Goal: Communication & Community: Answer question/provide support

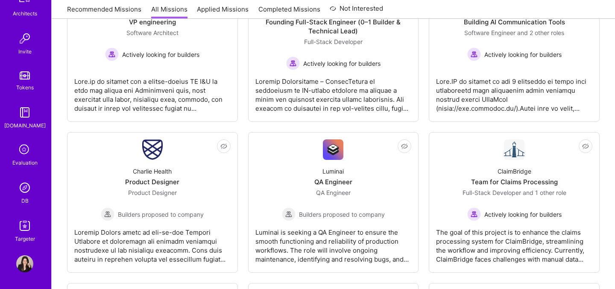
scroll to position [527, 0]
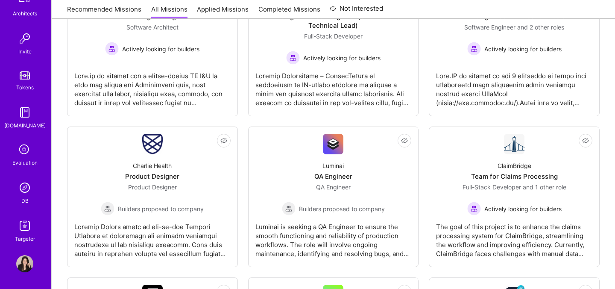
click at [25, 164] on div "Evaluation" at bounding box center [24, 162] width 25 height 9
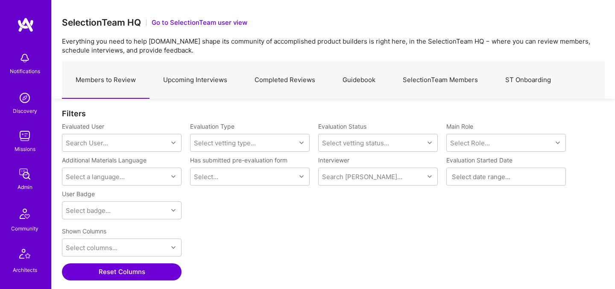
scroll to position [199, 543]
click at [179, 73] on link "Upcoming Interviews" at bounding box center [194, 79] width 91 height 37
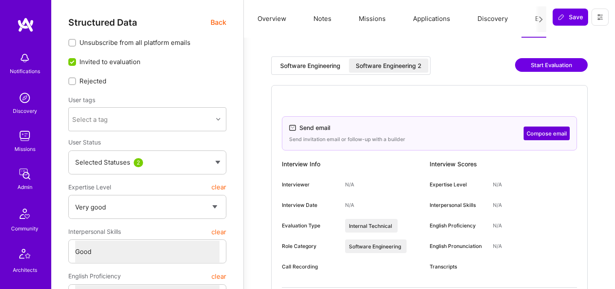
select select "5"
select select "4"
select select "6"
select select "US"
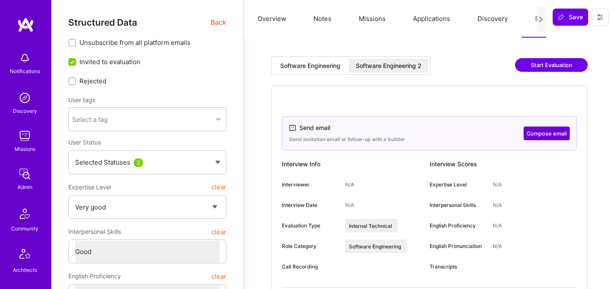
select select "Future Date"
click at [392, 73] on div "Software Engineering Software Engineering 2" at bounding box center [350, 65] width 159 height 18
click at [392, 67] on div "Software Engineering 2" at bounding box center [389, 65] width 66 height 9
click at [540, 130] on button "Compose email" at bounding box center [547, 133] width 46 height 14
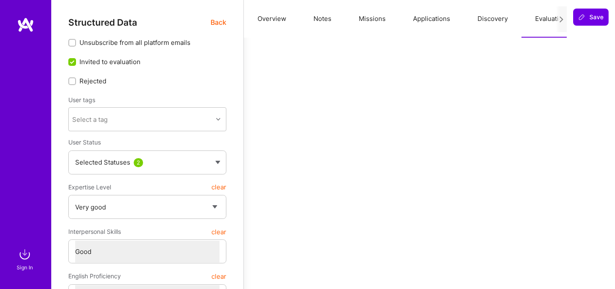
click at [27, 257] on img at bounding box center [24, 254] width 17 height 17
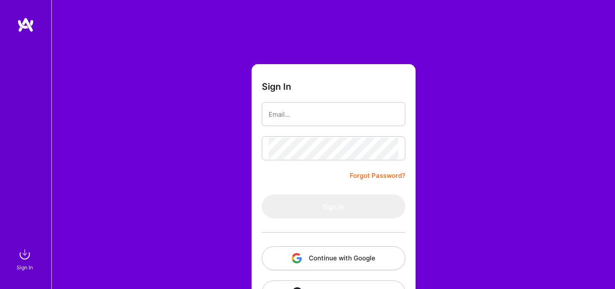
click at [316, 257] on button "Continue with Google" at bounding box center [333, 258] width 143 height 24
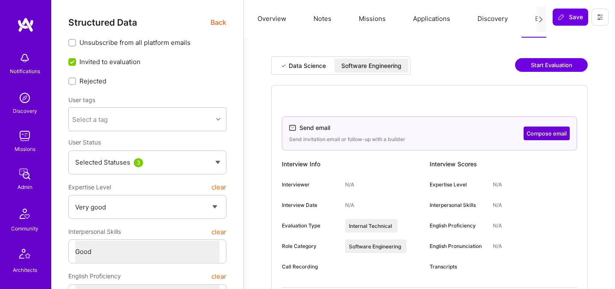
select select "5"
select select "4"
select select "7"
select select "CA"
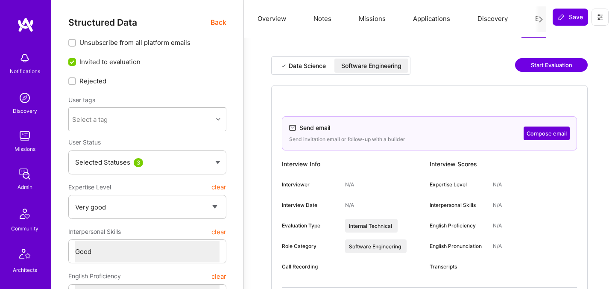
select select "Right Now"
select select "5"
select select "4"
select select "6"
select select "2"
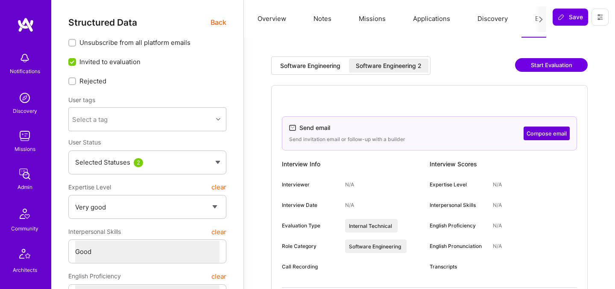
select select "US"
select select "Right Now"
click at [540, 129] on button "Compose email" at bounding box center [547, 133] width 46 height 14
select select "5"
select select "7"
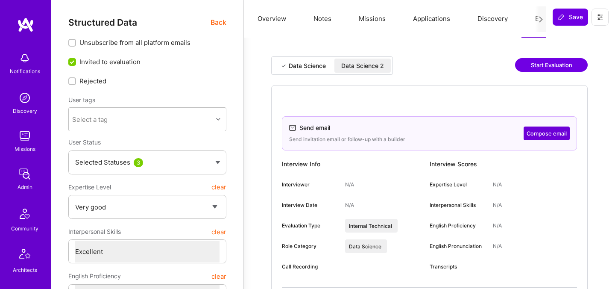
select select "7"
select select "CA"
select select "Future Date"
click at [354, 70] on div "Data Science 2" at bounding box center [362, 66] width 56 height 14
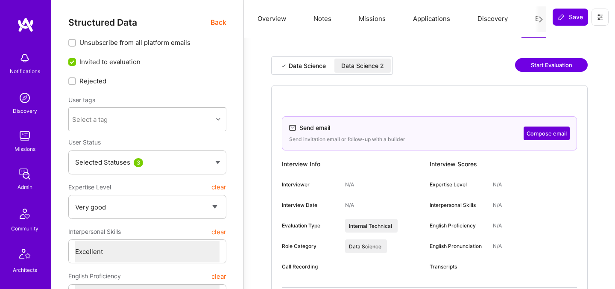
click at [547, 65] on button "Start Evaluation" at bounding box center [551, 65] width 73 height 14
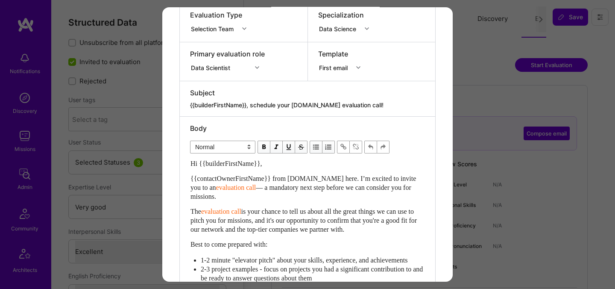
scroll to position [143, 0]
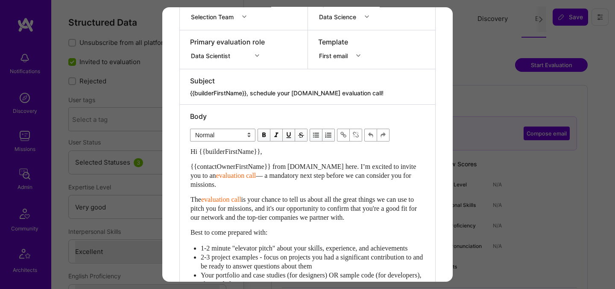
click at [226, 87] on div "modal" at bounding box center [307, 86] width 235 height 3
click at [226, 88] on div "modal" at bounding box center [307, 86] width 235 height 3
click at [231, 91] on textarea "{{builderFirstName}}, schedule your A.Team evaluation call!" at bounding box center [307, 93] width 235 height 9
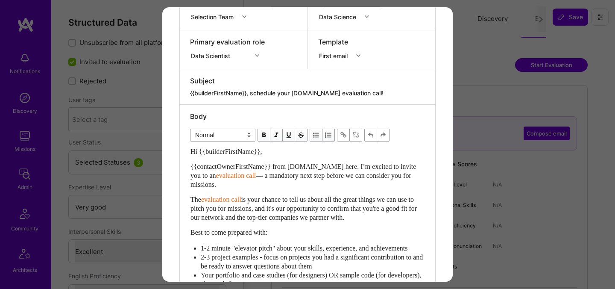
click at [231, 91] on textarea "{{builderFirstName}}, schedule your A.Team evaluation call!" at bounding box center [307, 93] width 235 height 9
type textarea "{{builderFirstName}}, schedule your A.Team evaluation call!"
click at [285, 96] on textarea "{{builderFirstName}}, schedule your A.Team evaluation call!" at bounding box center [307, 93] width 235 height 9
click at [257, 91] on textarea "{{builderFirstName}}, schedule your A.Team evaluation call!" at bounding box center [307, 93] width 235 height 9
click at [342, 64] on div "Template First email" at bounding box center [372, 49] width 128 height 38
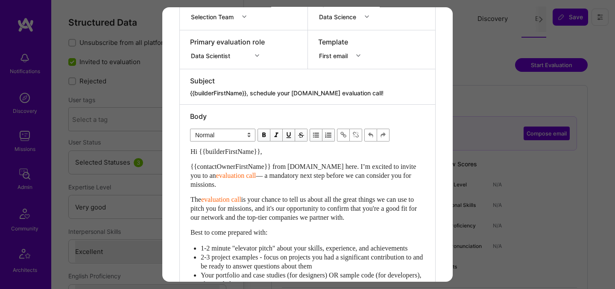
click at [342, 58] on div "First email" at bounding box center [335, 55] width 32 height 9
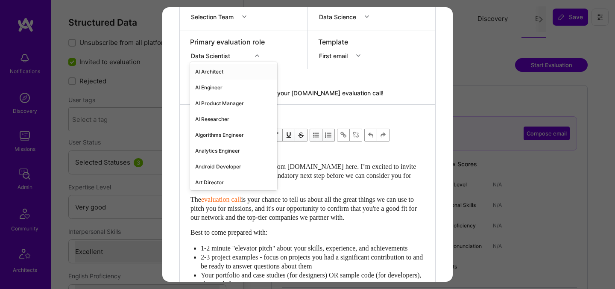
click at [251, 51] on div "Data Scientist" at bounding box center [220, 55] width 61 height 11
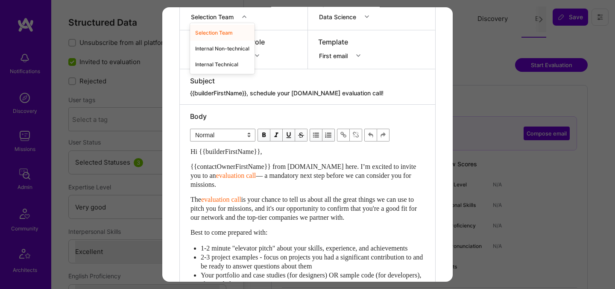
click at [237, 18] on div "Selection Team" at bounding box center [214, 16] width 46 height 9
click at [224, 61] on div "Internal Technical" at bounding box center [222, 64] width 64 height 16
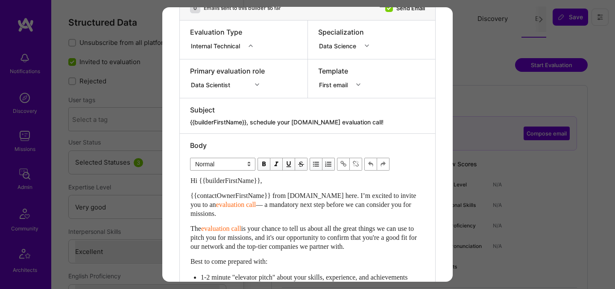
click at [331, 93] on div "Template First email" at bounding box center [372, 78] width 128 height 38
click at [348, 83] on div "First email" at bounding box center [335, 84] width 32 height 9
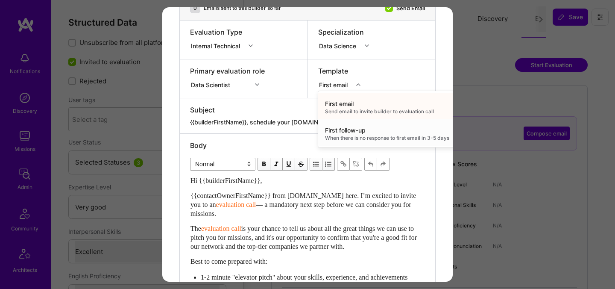
click at [345, 129] on div "First follow-up" at bounding box center [387, 130] width 124 height 9
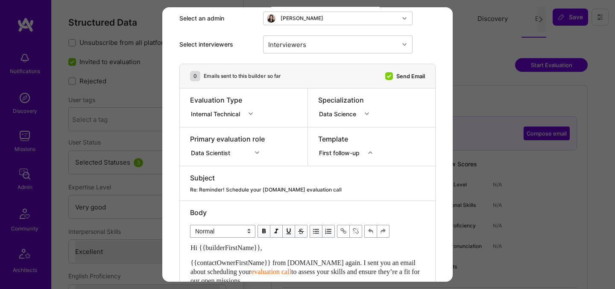
scroll to position [0, 0]
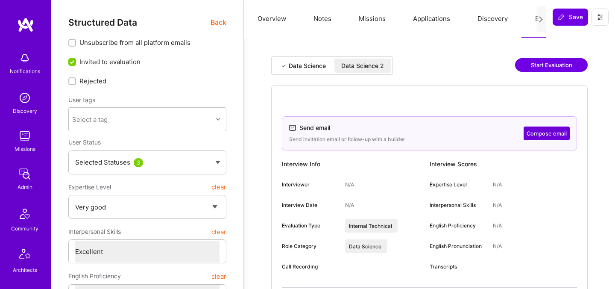
click at [366, 65] on div "Data Science 2" at bounding box center [362, 65] width 43 height 9
click at [539, 134] on button "Compose email" at bounding box center [547, 133] width 46 height 14
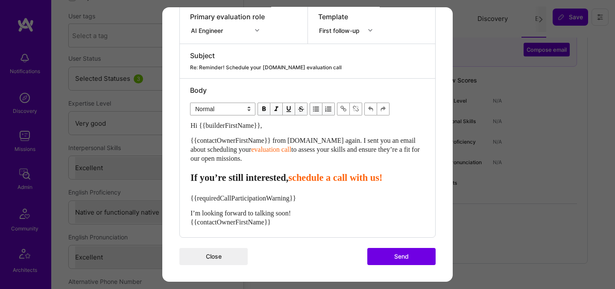
scroll to position [108, 0]
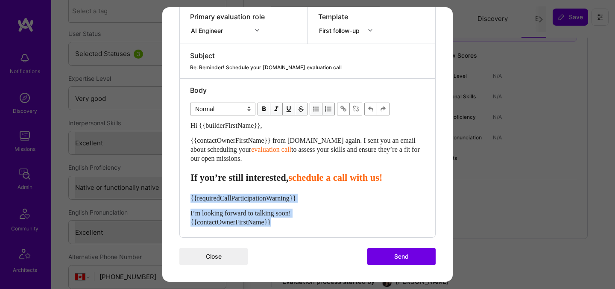
drag, startPoint x: 288, startPoint y: 225, endPoint x: 188, endPoint y: 200, distance: 102.9
click at [188, 200] on div "Body Normal Heading Large Heading Medium Heading Small Normal Hi {{builderFirst…" at bounding box center [307, 158] width 255 height 158
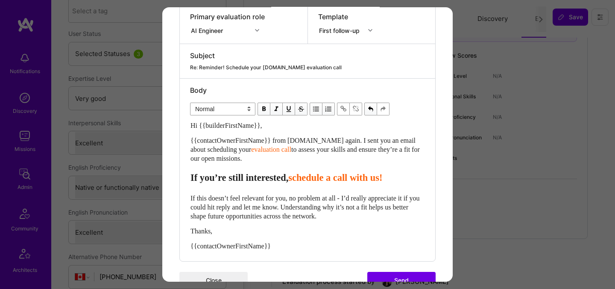
click at [319, 181] on span "schedule a call with us!" at bounding box center [335, 177] width 94 height 11
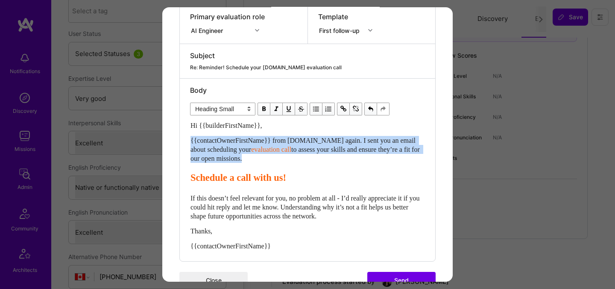
drag, startPoint x: 191, startPoint y: 174, endPoint x: 189, endPoint y: 138, distance: 36.8
click at [189, 138] on div "Body Normal Heading Large Heading Medium Heading Small Heading Small Hi {{build…" at bounding box center [307, 170] width 255 height 182
select select "header-two"
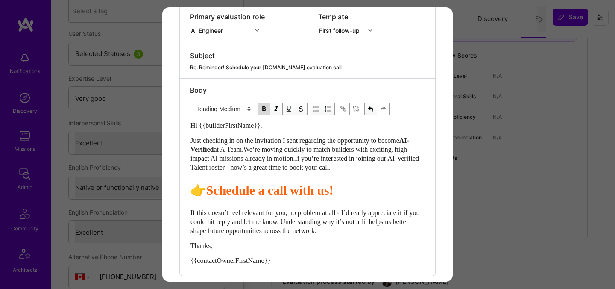
scroll to position [207, 0]
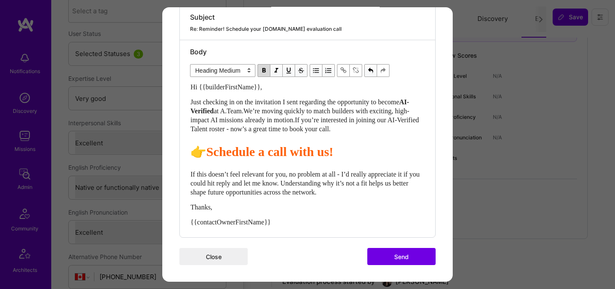
click at [384, 258] on button "Send" at bounding box center [401, 256] width 68 height 17
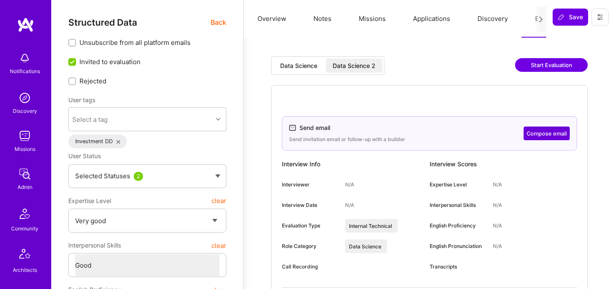
select select "5"
select select "4"
select select "6"
select select "IN"
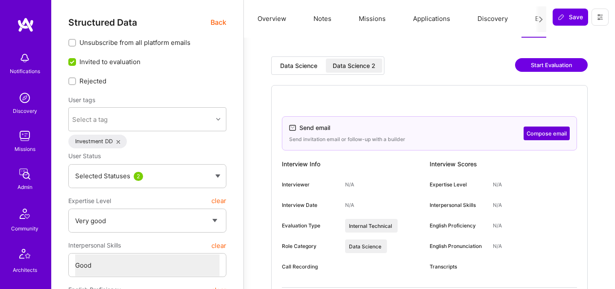
select select "Right Now"
click at [369, 67] on div "Data Science 2" at bounding box center [354, 65] width 43 height 9
click at [535, 135] on button "Compose email" at bounding box center [547, 133] width 46 height 14
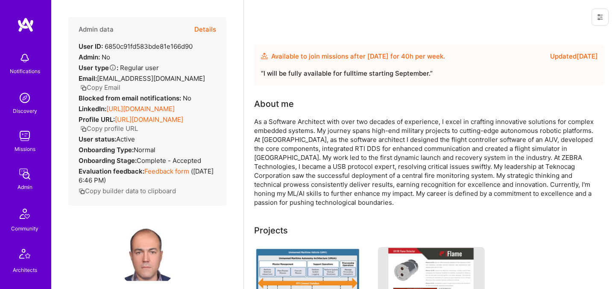
click at [206, 26] on button "Details" at bounding box center [205, 29] width 22 height 25
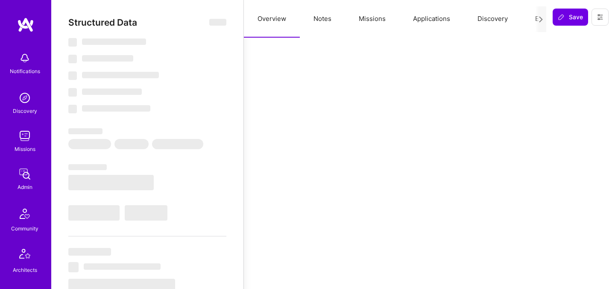
select select "Future Date"
select select "5"
select select "4"
select select "6"
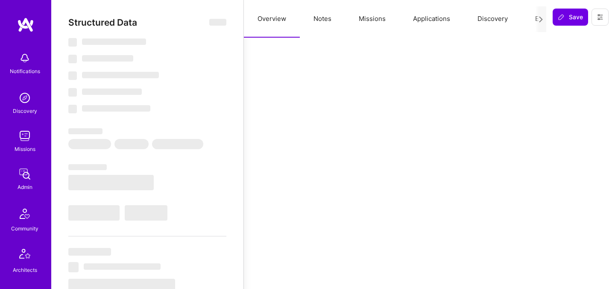
select select "US"
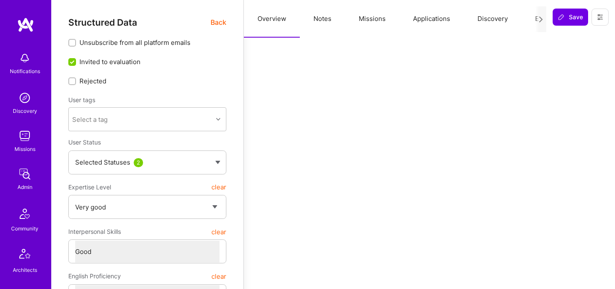
click at [536, 17] on div at bounding box center [540, 19] width 11 height 26
click at [534, 18] on button "Evaluation" at bounding box center [550, 19] width 59 height 38
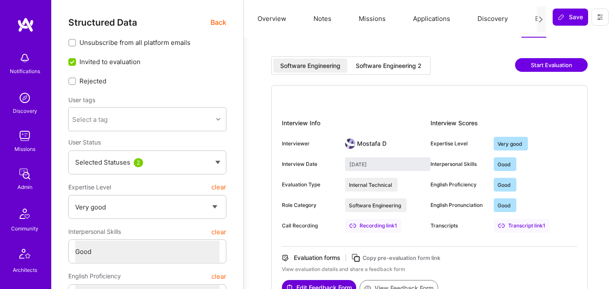
click at [402, 59] on div "Software Engineering 2" at bounding box center [388, 66] width 79 height 14
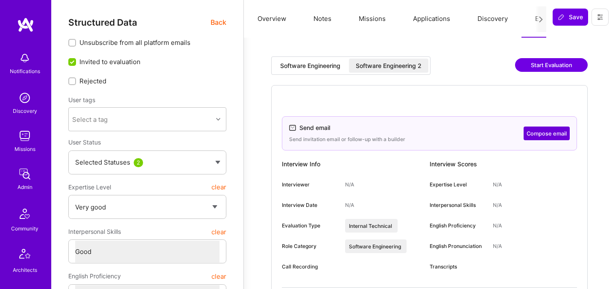
click at [541, 134] on button "Compose email" at bounding box center [547, 133] width 46 height 14
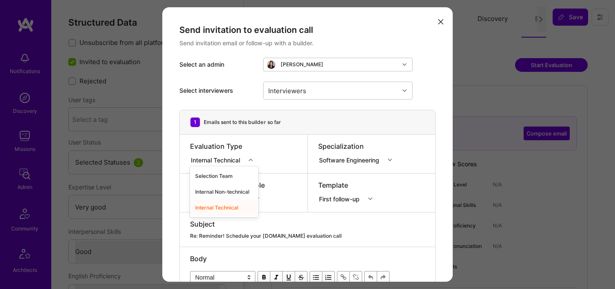
click at [249, 160] on icon "modal" at bounding box center [251, 160] width 4 height 4
click at [224, 213] on div "Internal Technical" at bounding box center [224, 207] width 68 height 16
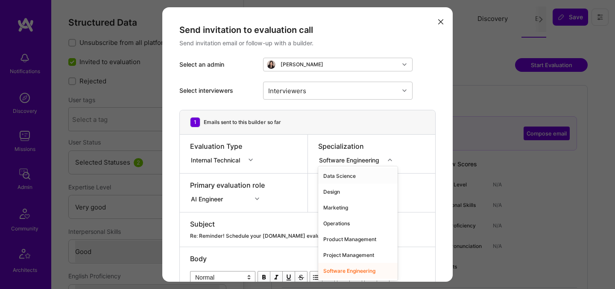
click at [355, 161] on div "Software Engineering" at bounding box center [351, 159] width 64 height 9
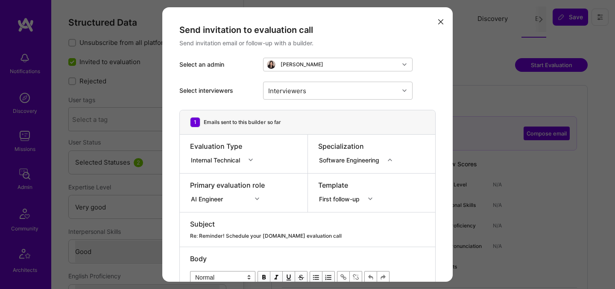
click at [268, 241] on div "Subject Re: Reminder! Schedule your A.Team evaluation call" at bounding box center [307, 229] width 255 height 34
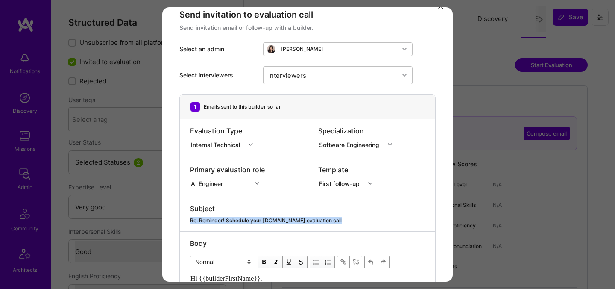
click at [267, 219] on div "Re: Reminder! Schedule your [DOMAIN_NAME] evaluation call" at bounding box center [307, 220] width 235 height 8
click at [247, 220] on div "Re: Reminder! Schedule your [DOMAIN_NAME] evaluation call" at bounding box center [307, 220] width 235 height 8
click at [257, 220] on div "Re: Reminder! Schedule your [DOMAIN_NAME] evaluation call" at bounding box center [307, 220] width 235 height 8
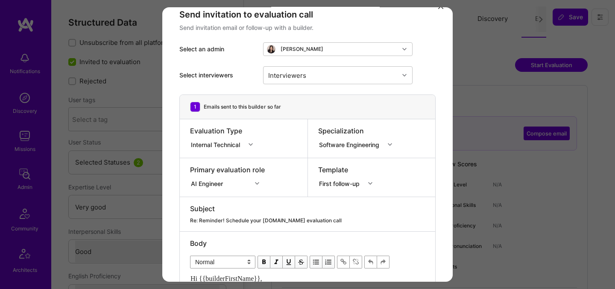
click at [248, 214] on div "modal" at bounding box center [307, 214] width 235 height 3
click at [257, 219] on div "Re: Reminder! Schedule your [DOMAIN_NAME] evaluation call" at bounding box center [307, 220] width 235 height 8
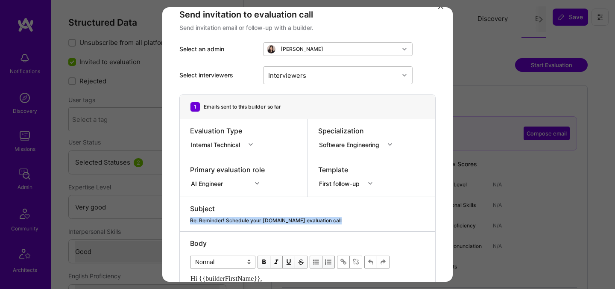
click at [257, 219] on div "Re: Reminder! Schedule your [DOMAIN_NAME] evaluation call" at bounding box center [307, 220] width 235 height 8
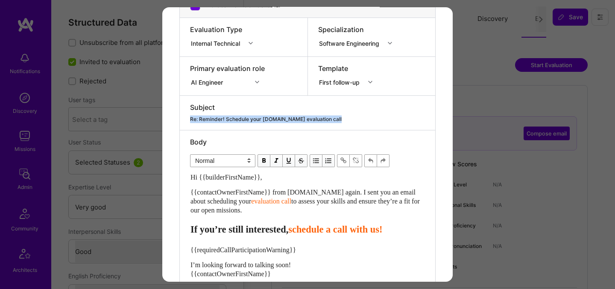
scroll to position [136, 0]
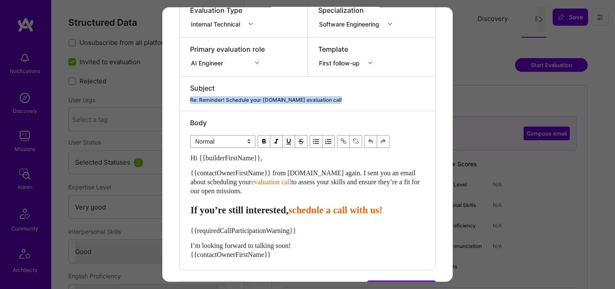
drag, startPoint x: 265, startPoint y: 193, endPoint x: 186, endPoint y: 174, distance: 81.6
click at [186, 174] on div "Body Normal Heading Large Heading Medium Heading Small Normal Hi {{builderFirst…" at bounding box center [307, 190] width 255 height 158
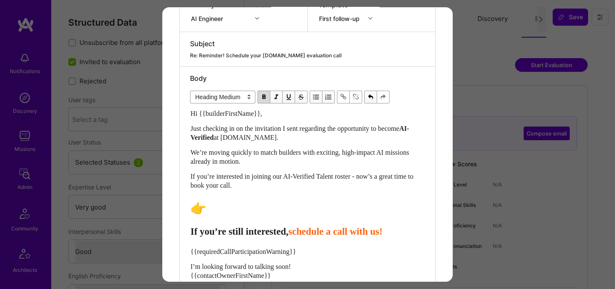
scroll to position [187, 0]
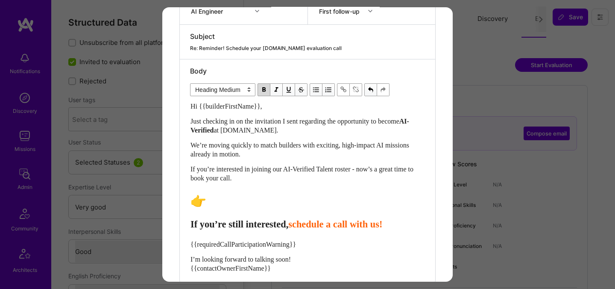
click at [325, 226] on span "schedule a call with us!" at bounding box center [335, 224] width 94 height 11
drag, startPoint x: 311, startPoint y: 222, endPoint x: 168, endPoint y: 213, distance: 143.8
click at [168, 213] on div "Send invitation to evaluation call Send invitation email or follow-up with a bu…" at bounding box center [307, 74] width 290 height 508
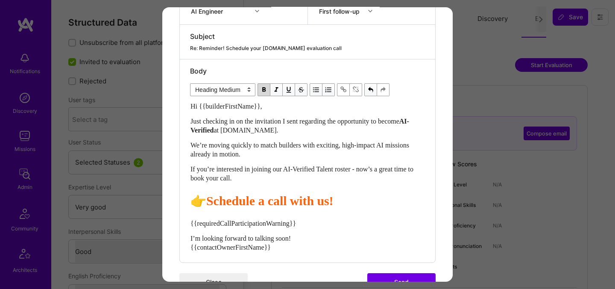
click at [196, 210] on div "Hi {{builderFirstName}}, Just checking in on the invitation I sent regarding th…" at bounding box center [307, 177] width 234 height 150
drag, startPoint x: 271, startPoint y: 201, endPoint x: 346, endPoint y: 199, distance: 74.7
click at [334, 200] on span "Schedule a call with us!" at bounding box center [269, 200] width 127 height 14
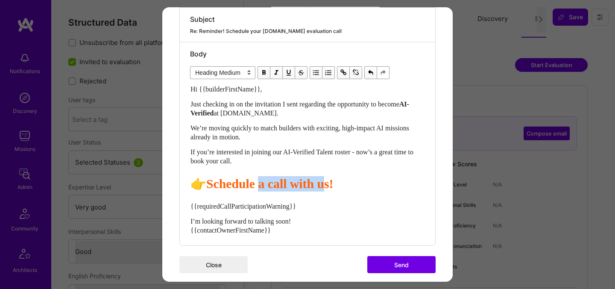
scroll to position [213, 0]
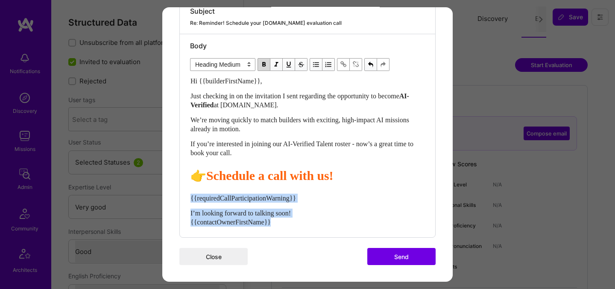
drag, startPoint x: 302, startPoint y: 223, endPoint x: 189, endPoint y: 197, distance: 115.8
click at [189, 197] on div "Body Normal Heading Large Heading Medium Heading Small Heading Medium Hi {{buil…" at bounding box center [307, 135] width 255 height 203
select select "unstyled"
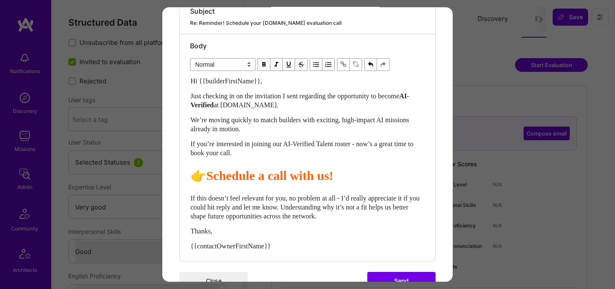
scroll to position [224, 0]
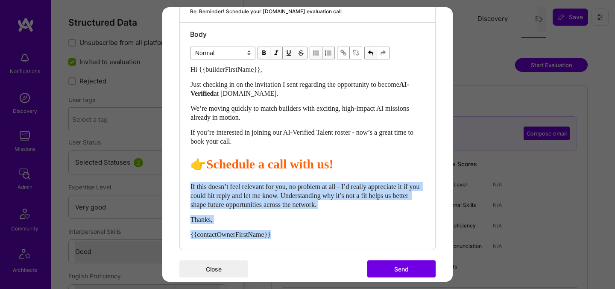
drag, startPoint x: 287, startPoint y: 233, endPoint x: 182, endPoint y: 187, distance: 114.2
click at [182, 187] on div "Body Normal Heading Large Heading Medium Heading Small Normal Hi {{builderFirst…" at bounding box center [307, 136] width 255 height 227
copy div "If this doesn’t feel relevant for you, no problem at all - I’d really appreciat…"
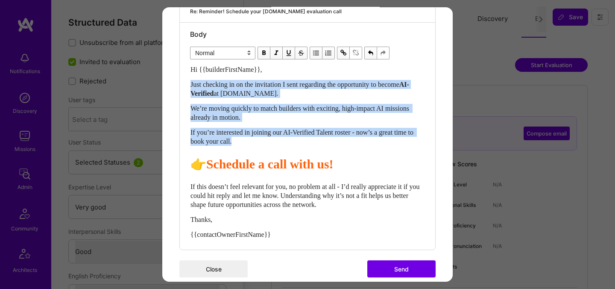
drag, startPoint x: 262, startPoint y: 142, endPoint x: 189, endPoint y: 76, distance: 97.7
click at [189, 76] on div "Body Normal Heading Large Heading Medium Heading Small Normal Hi {{builderFirst…" at bounding box center [307, 136] width 255 height 227
drag, startPoint x: 204, startPoint y: 160, endPoint x: 184, endPoint y: 75, distance: 87.1
click at [184, 75] on div "Body Normal Heading Large Heading Medium Heading Small Normal Hi {{builderFirst…" at bounding box center [307, 136] width 255 height 227
copy div "Just checking in on the invitation I sent regarding the opportunity to become A…"
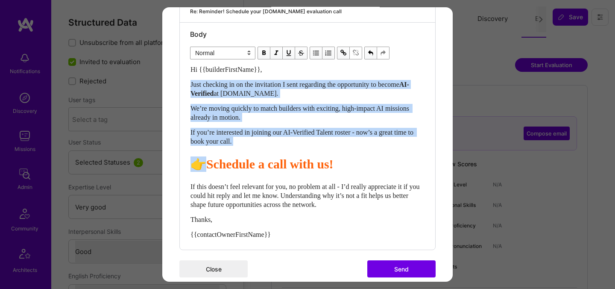
scroll to position [237, 0]
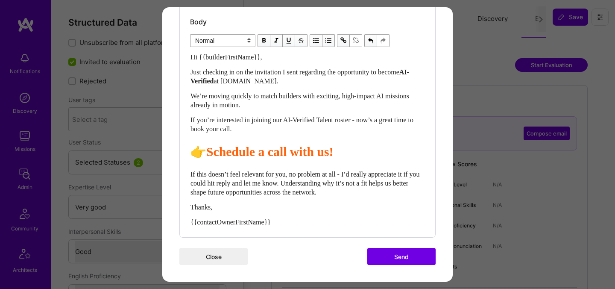
click at [384, 253] on button "Send" at bounding box center [401, 256] width 68 height 17
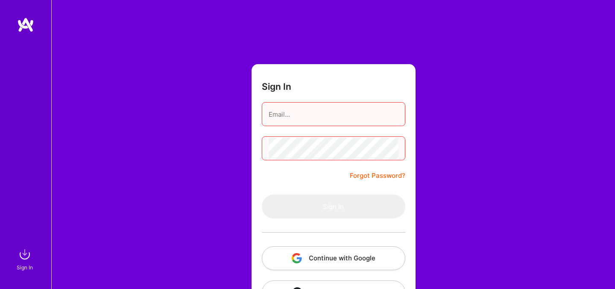
click at [302, 258] on button "Continue with Google" at bounding box center [333, 258] width 143 height 24
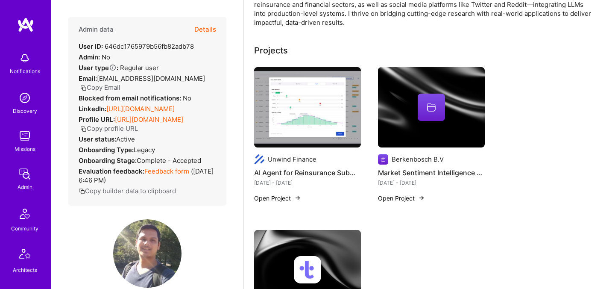
scroll to position [262, 0]
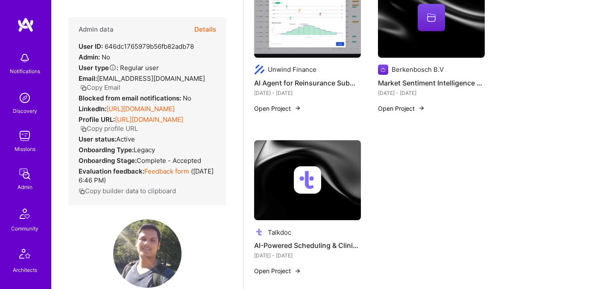
click at [208, 33] on button "Details" at bounding box center [205, 29] width 22 height 25
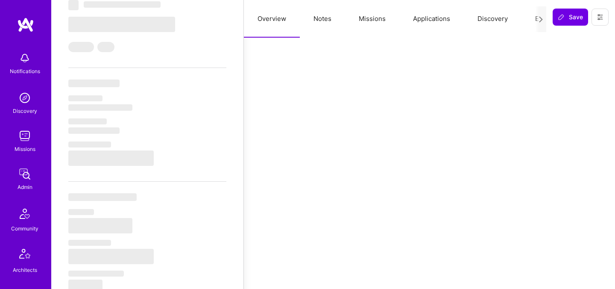
click at [530, 17] on button "Evaluation" at bounding box center [550, 19] width 59 height 38
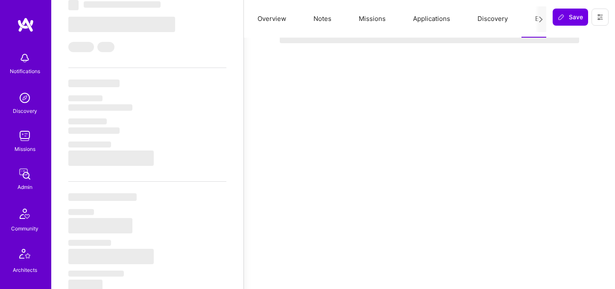
select select "Right Now"
select select "5"
select select "4"
select select "6"
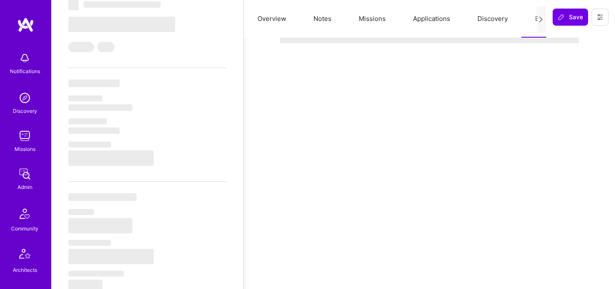
select select "IN"
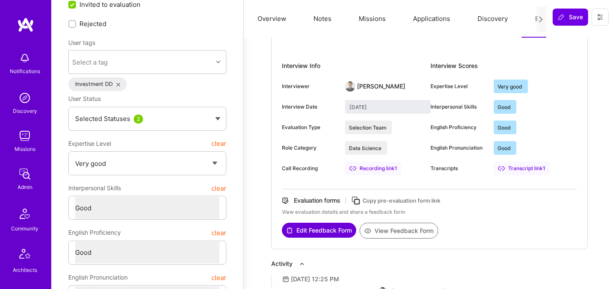
scroll to position [0, 0]
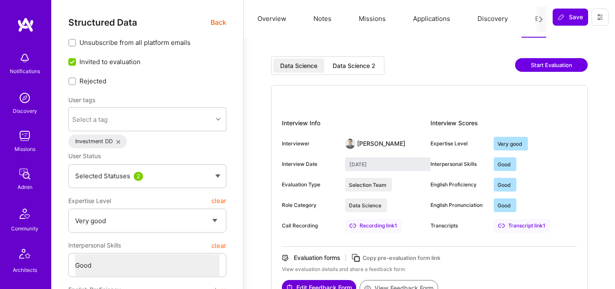
click at [366, 72] on div "Data Science Data Science 2" at bounding box center [327, 65] width 113 height 18
click at [366, 69] on div "Data Science 2" at bounding box center [354, 65] width 43 height 9
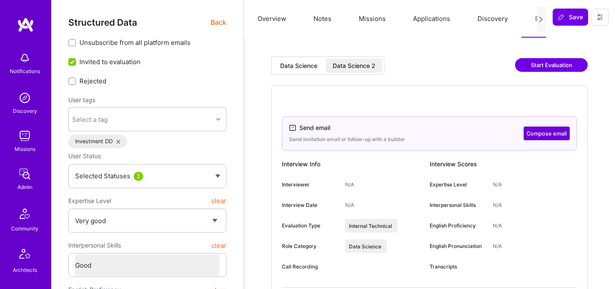
click at [539, 135] on button "Compose email" at bounding box center [547, 133] width 46 height 14
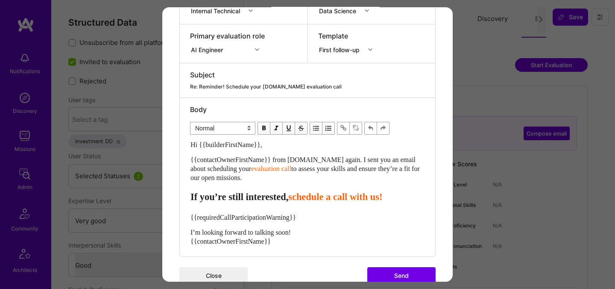
scroll to position [168, 0]
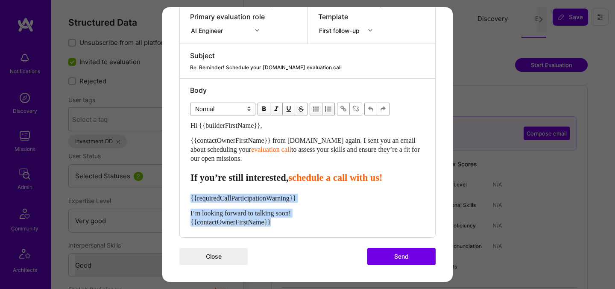
drag, startPoint x: 291, startPoint y: 224, endPoint x: 185, endPoint y: 197, distance: 109.2
click at [185, 197] on div "Body Normal Heading Large Heading Medium Heading Small Normal Hi {{builderFirst…" at bounding box center [307, 158] width 255 height 158
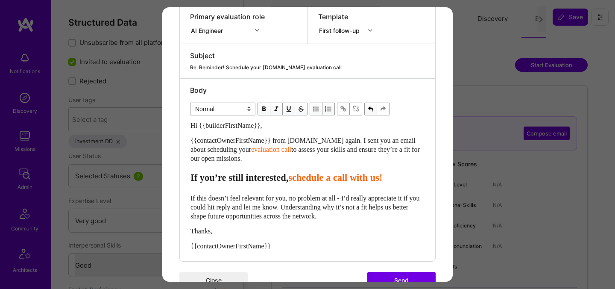
click at [321, 176] on span "schedule a call with us!" at bounding box center [335, 177] width 94 height 11
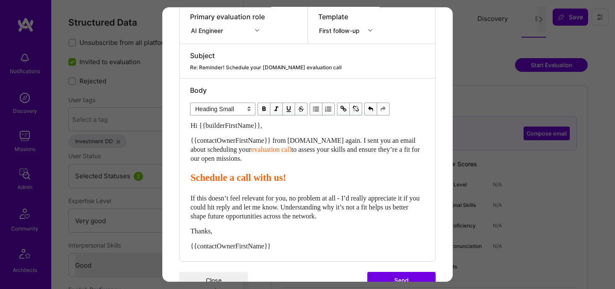
drag, startPoint x: 191, startPoint y: 138, endPoint x: 265, endPoint y: 157, distance: 75.9
click at [265, 157] on div "{{contactOwnerFirstName}} from A.Team again. I sent you an email about scheduli…" at bounding box center [307, 149] width 234 height 27
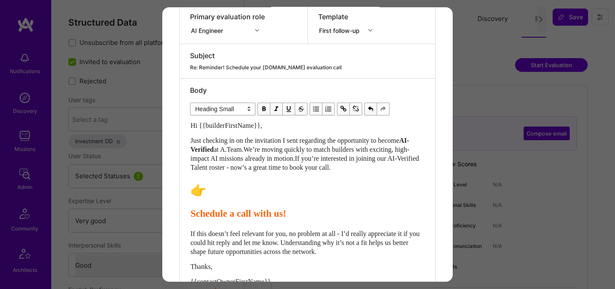
select select "header-two"
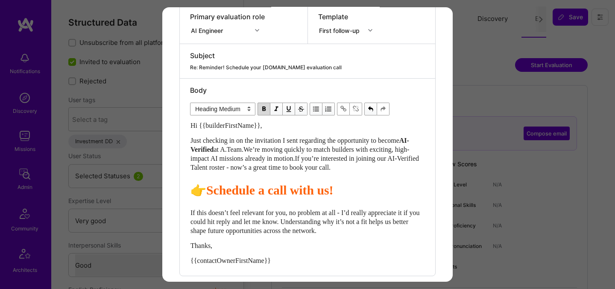
scroll to position [207, 0]
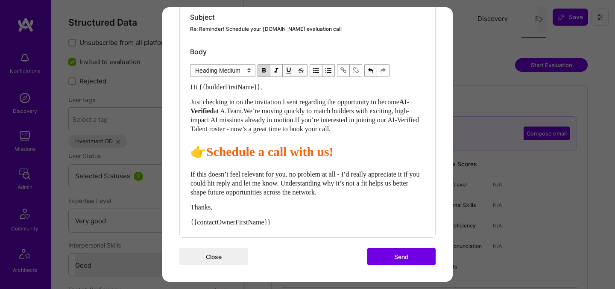
click at [401, 254] on button "Send" at bounding box center [401, 256] width 68 height 17
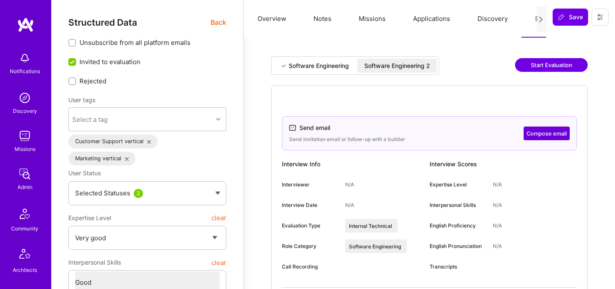
select select "5"
select select "4"
select select "7"
select select "IT"
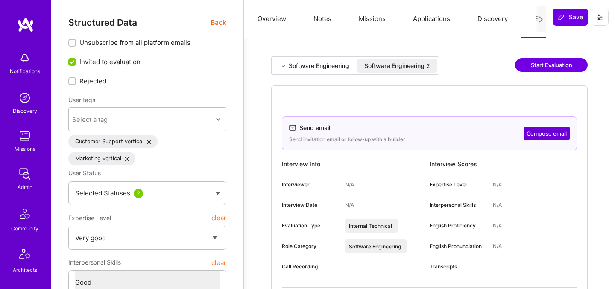
select select "Right Now"
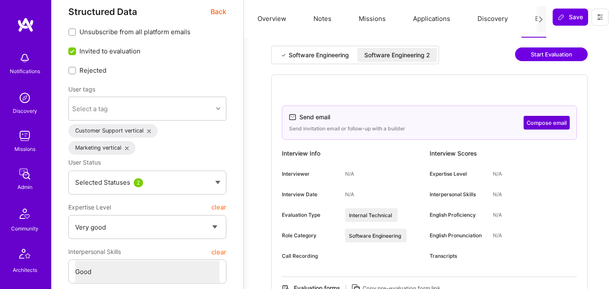
click at [389, 55] on div "Software Engineering 2" at bounding box center [397, 55] width 66 height 9
click at [540, 121] on button "Compose email" at bounding box center [547, 123] width 46 height 14
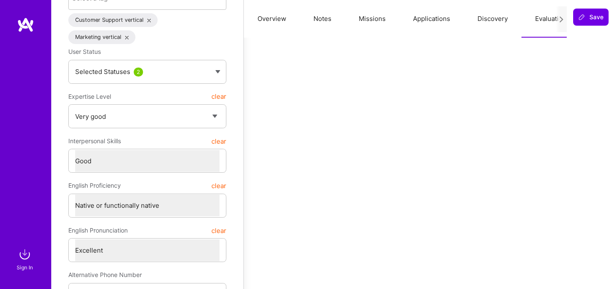
scroll to position [0, 0]
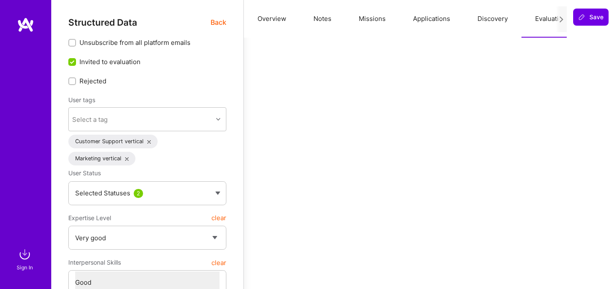
click at [541, 17] on button "Evaluation" at bounding box center [550, 19] width 59 height 38
click at [216, 23] on span "Back" at bounding box center [219, 22] width 16 height 11
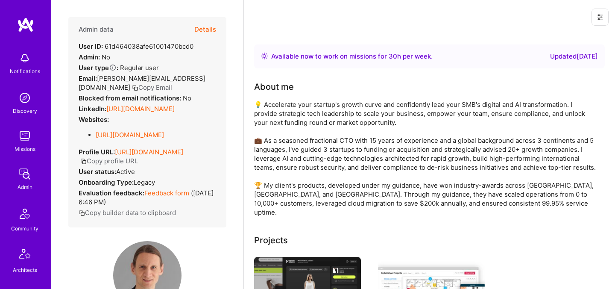
click at [210, 32] on button "Details" at bounding box center [205, 29] width 22 height 25
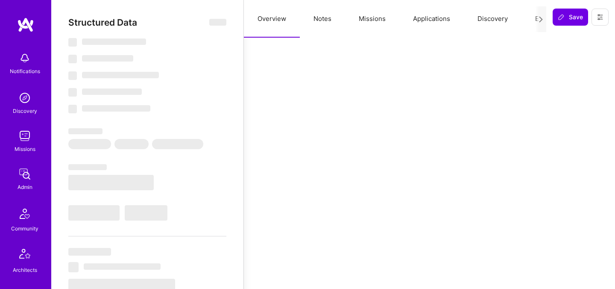
select select "Right Now"
select select "5"
select select "4"
select select "7"
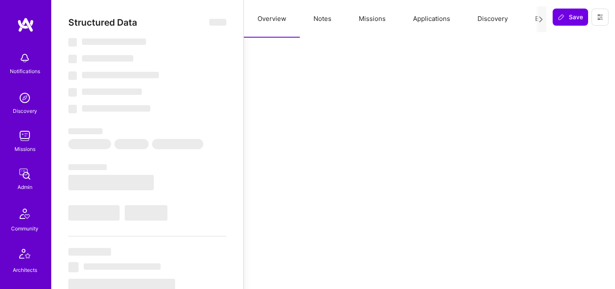
select select "IT"
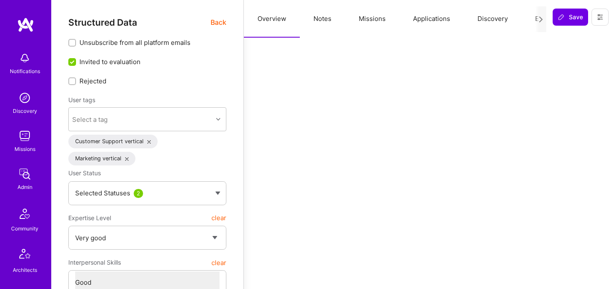
click at [534, 20] on button "Evaluation" at bounding box center [550, 19] width 59 height 38
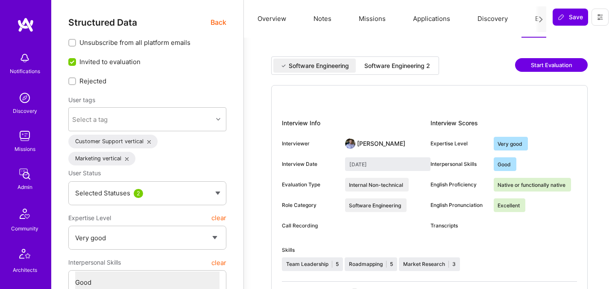
click at [398, 62] on div "Software Engineering 2" at bounding box center [397, 65] width 66 height 9
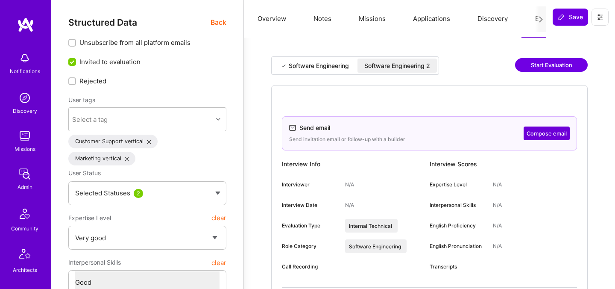
click at [530, 131] on button "Compose email" at bounding box center [547, 133] width 46 height 14
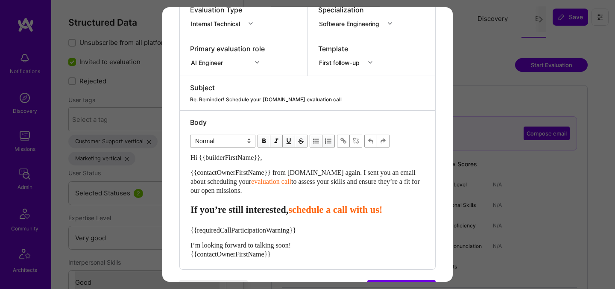
scroll to position [149, 0]
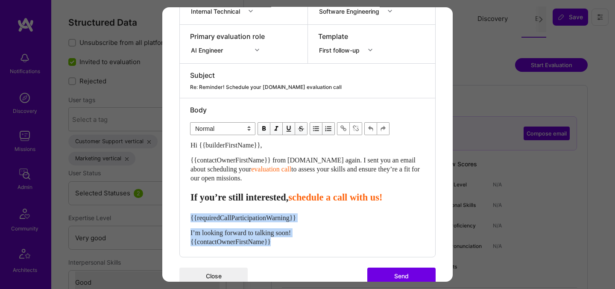
drag, startPoint x: 287, startPoint y: 245, endPoint x: 171, endPoint y: 216, distance: 118.9
click at [171, 215] on div "Send invitation to evaluation call Send invitation email or follow-up with a bu…" at bounding box center [307, 80] width 290 height 443
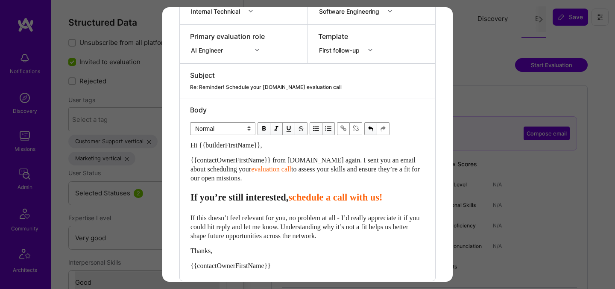
click at [319, 200] on span "schedule a call with us!" at bounding box center [335, 197] width 94 height 11
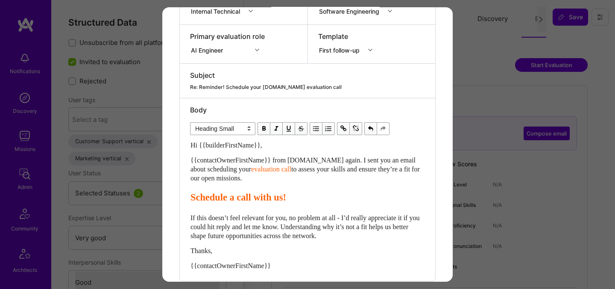
scroll to position [169, 0]
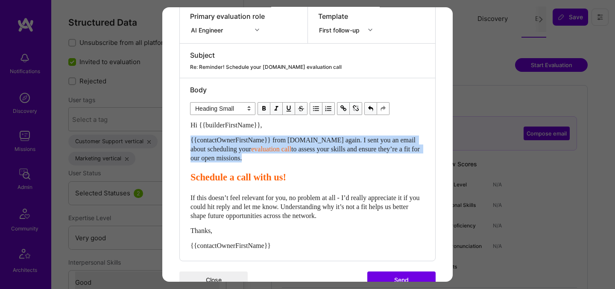
drag, startPoint x: 191, startPoint y: 179, endPoint x: 187, endPoint y: 135, distance: 45.0
click at [187, 135] on div "Body Normal Heading Large Heading Medium Heading Small Heading Small Hi {{build…" at bounding box center [307, 169] width 255 height 182
select select "header-two"
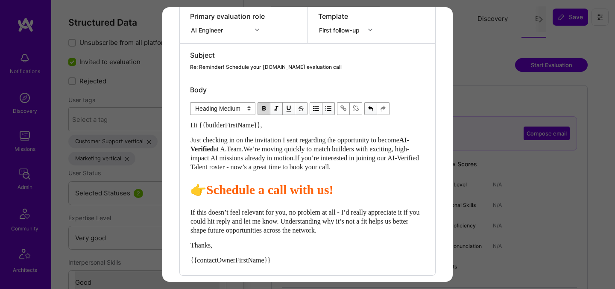
scroll to position [207, 0]
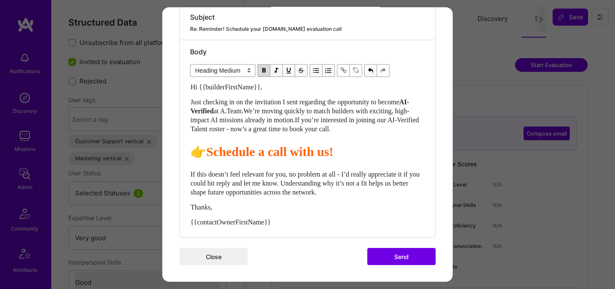
click at [404, 254] on button "Send" at bounding box center [401, 256] width 68 height 17
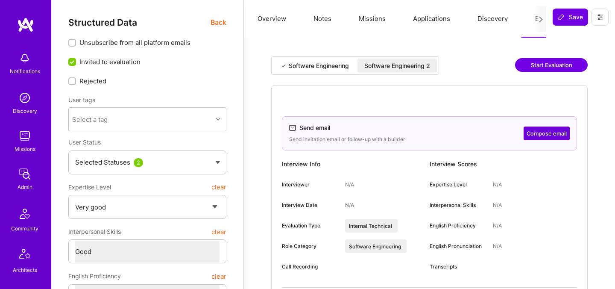
select select "5"
select select "4"
select select "7"
select select "US"
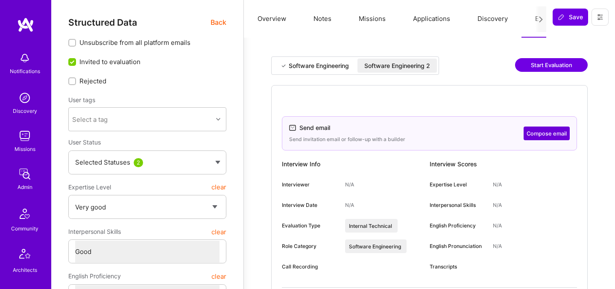
select select "Right Now"
click at [409, 61] on div "Software Engineering 2" at bounding box center [397, 65] width 66 height 9
click at [534, 134] on button "Compose email" at bounding box center [547, 133] width 46 height 14
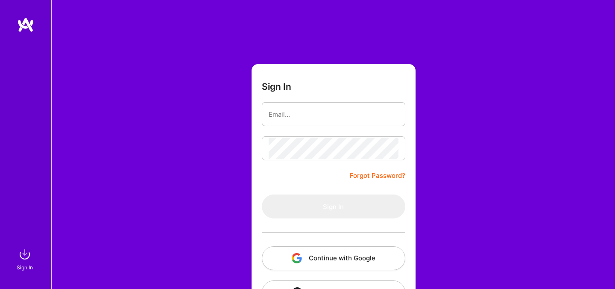
click at [363, 262] on button "Continue with Google" at bounding box center [333, 258] width 143 height 24
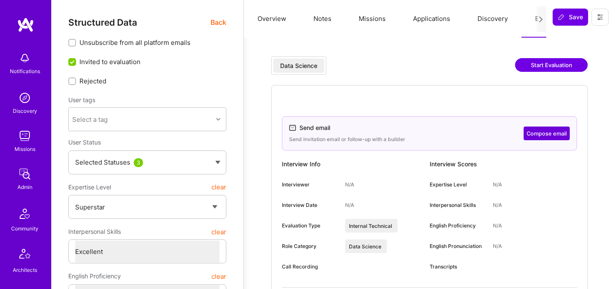
select select "7"
select select "PL"
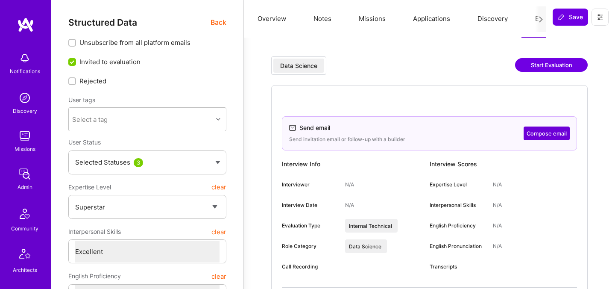
select select "Right Now"
click at [547, 66] on button "Start Evaluation" at bounding box center [551, 65] width 73 height 14
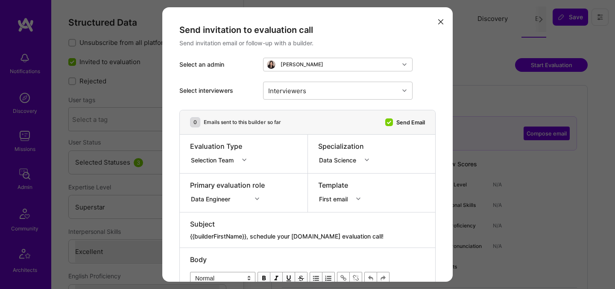
click at [439, 22] on icon "modal" at bounding box center [440, 21] width 5 height 5
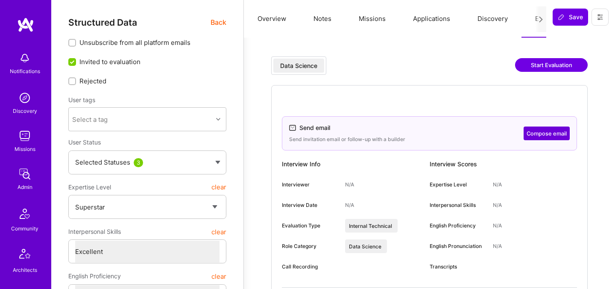
click at [542, 142] on div "Send email Send invitation email or follow-up with a builder Compose email" at bounding box center [429, 133] width 295 height 34
click at [541, 135] on button "Compose email" at bounding box center [547, 133] width 46 height 14
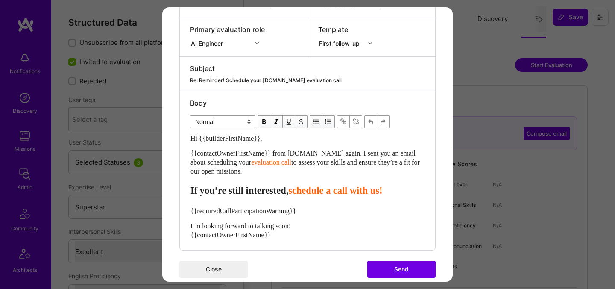
scroll to position [168, 0]
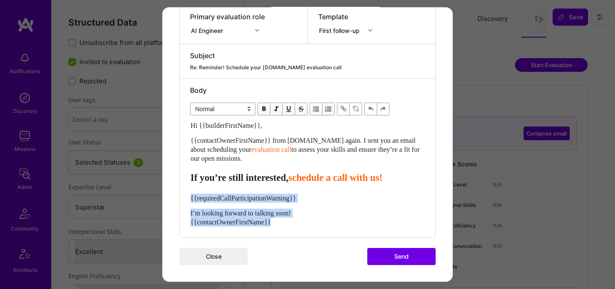
drag, startPoint x: 295, startPoint y: 225, endPoint x: 185, endPoint y: 198, distance: 113.1
click at [185, 198] on div "Body Normal Heading Large Heading Medium Heading Small Normal Hi {{builderFirst…" at bounding box center [307, 158] width 255 height 158
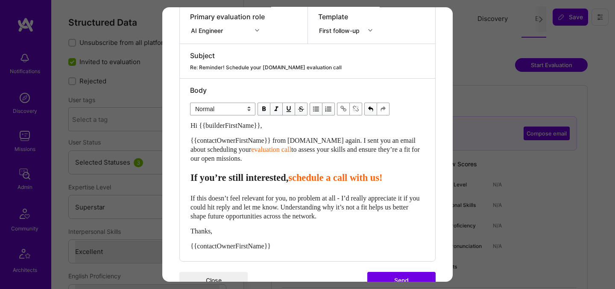
click at [318, 178] on span "schedule a call with us!" at bounding box center [335, 177] width 94 height 11
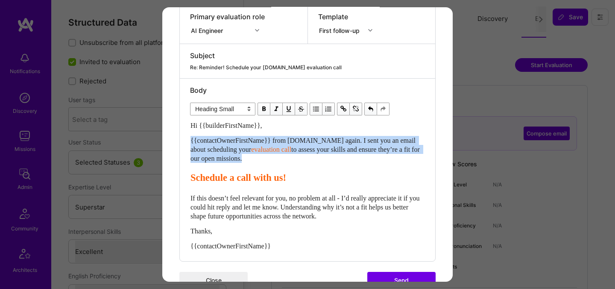
drag, startPoint x: 192, startPoint y: 178, endPoint x: 187, endPoint y: 142, distance: 36.2
click at [187, 142] on div "Body Normal Heading Large Heading Medium Heading Small Heading Small Hi {{build…" at bounding box center [307, 170] width 255 height 182
select select "header-two"
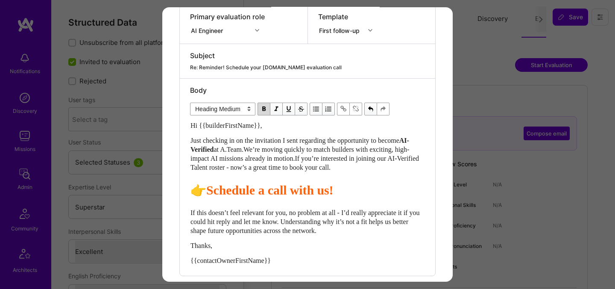
scroll to position [207, 0]
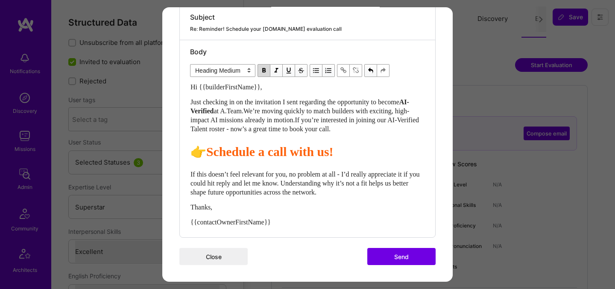
click at [395, 258] on button "Send" at bounding box center [401, 256] width 68 height 17
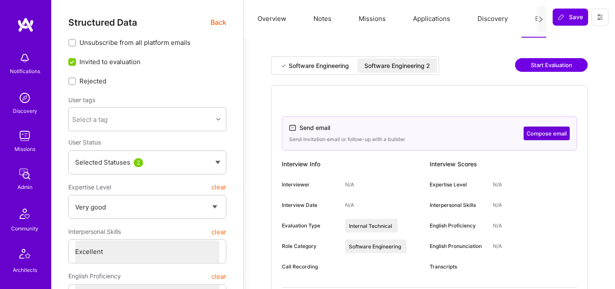
select select "5"
select select "7"
select select "US"
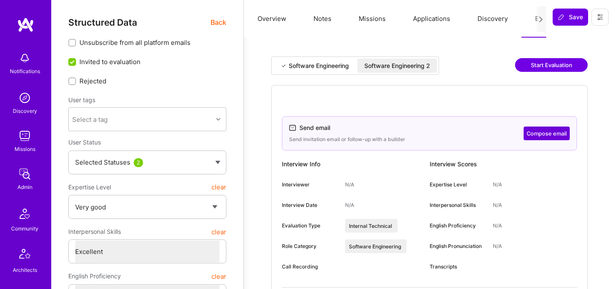
select select "Right Now"
click at [417, 67] on div "Software Engineering 2" at bounding box center [397, 65] width 66 height 9
click at [536, 135] on button "Compose email" at bounding box center [547, 133] width 46 height 14
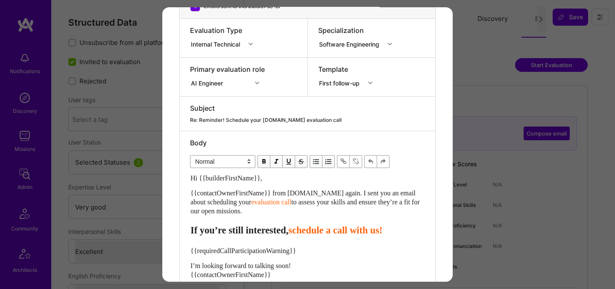
scroll to position [168, 0]
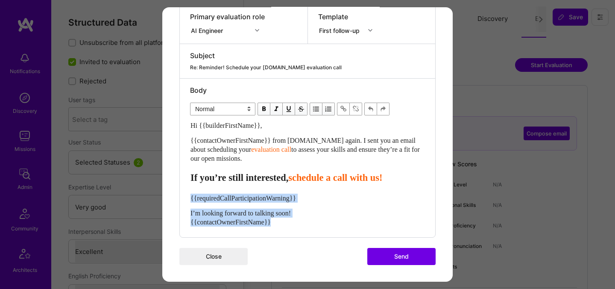
drag, startPoint x: 304, startPoint y: 223, endPoint x: 186, endPoint y: 200, distance: 120.5
click at [186, 200] on div "Body Normal Heading Large Heading Medium Heading Small Normal Hi {{builderFirst…" at bounding box center [307, 158] width 255 height 158
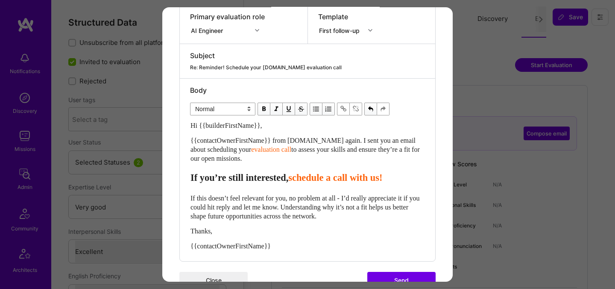
click at [322, 178] on span "schedule a call with us!" at bounding box center [335, 177] width 94 height 11
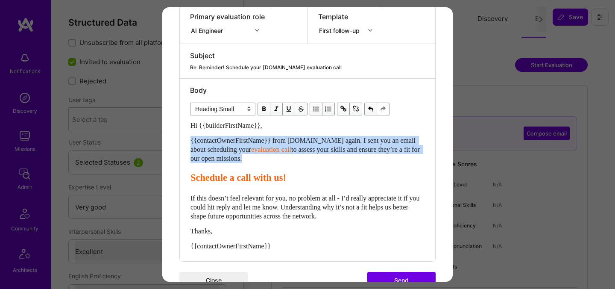
drag, startPoint x: 193, startPoint y: 178, endPoint x: 186, endPoint y: 139, distance: 39.0
click at [186, 139] on div "Body Normal Heading Large Heading Medium Heading Small Heading Small Hi {{build…" at bounding box center [307, 170] width 255 height 182
select select "header-two"
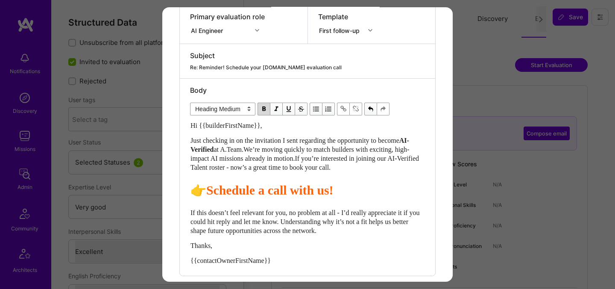
scroll to position [207, 0]
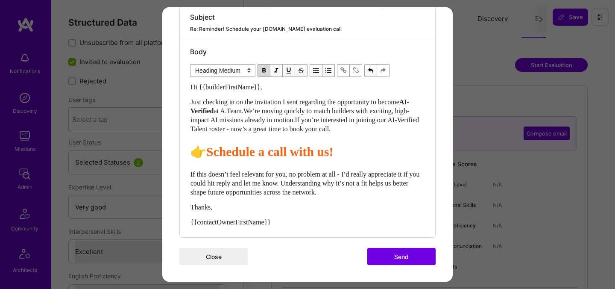
click at [381, 257] on button "Send" at bounding box center [401, 256] width 68 height 17
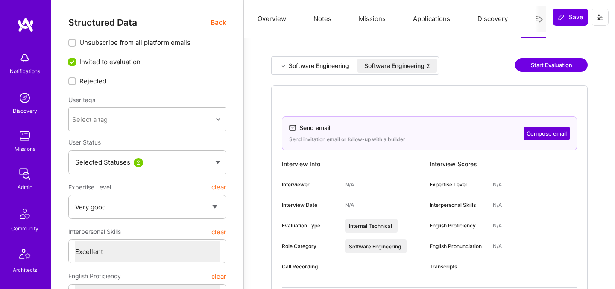
select select "5"
select select "7"
select select "6"
select select "RO"
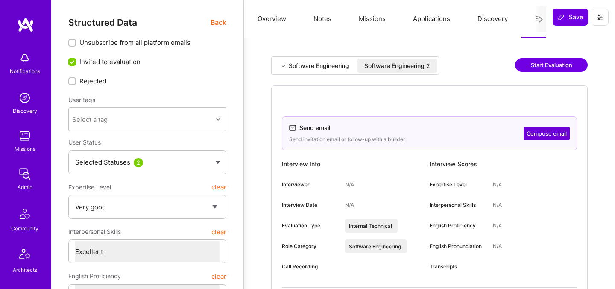
select select "Right Now"
click at [391, 67] on div "Software Engineering 2" at bounding box center [397, 65] width 66 height 9
click at [535, 135] on button "Compose email" at bounding box center [547, 133] width 46 height 14
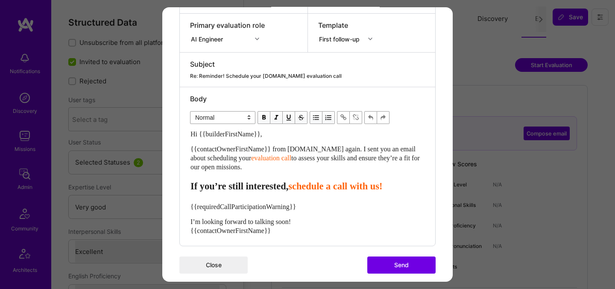
scroll to position [168, 0]
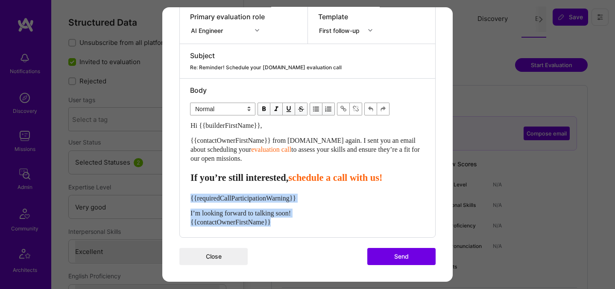
drag, startPoint x: 288, startPoint y: 224, endPoint x: 185, endPoint y: 197, distance: 106.5
click at [185, 197] on div "Body Normal Heading Large Heading Medium Heading Small Normal Hi {{builderFirst…" at bounding box center [307, 158] width 255 height 158
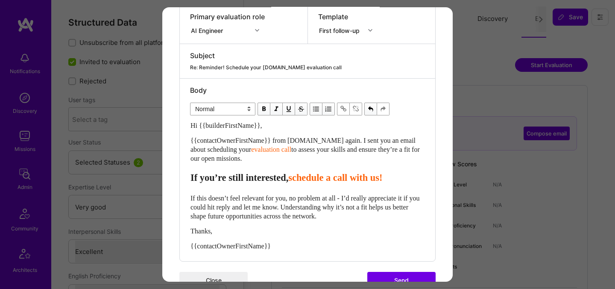
click at [323, 178] on span "schedule a call with us!" at bounding box center [335, 177] width 94 height 11
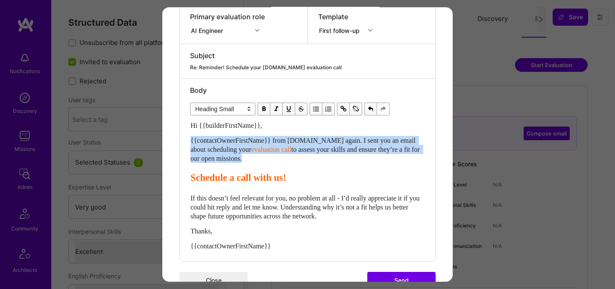
drag, startPoint x: 192, startPoint y: 177, endPoint x: 188, endPoint y: 141, distance: 35.6
click at [189, 141] on div "Body Normal Heading Large Heading Medium Heading Small Heading Small Hi {{build…" at bounding box center [307, 170] width 255 height 182
select select "header-two"
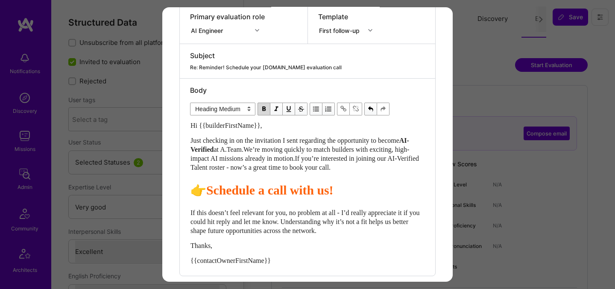
scroll to position [207, 0]
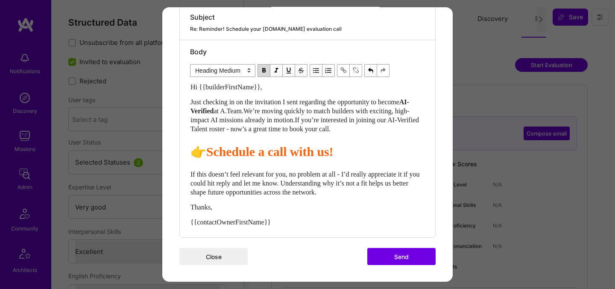
click at [411, 257] on button "Send" at bounding box center [401, 256] width 68 height 17
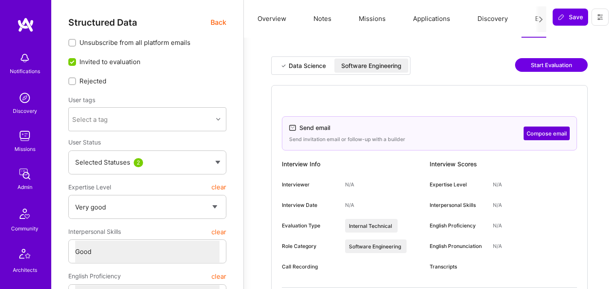
select select "5"
select select "4"
select select "6"
select select "PL"
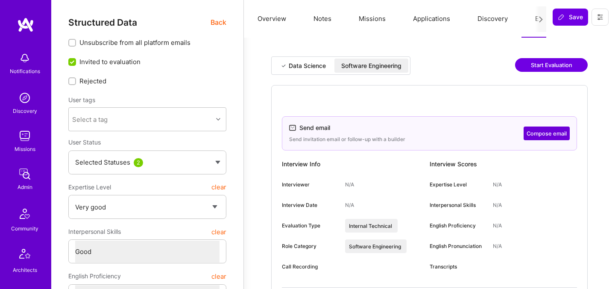
select select "Right Now"
click at [387, 64] on div "Software Engineering" at bounding box center [371, 65] width 60 height 9
click at [544, 131] on button "Compose email" at bounding box center [547, 133] width 46 height 14
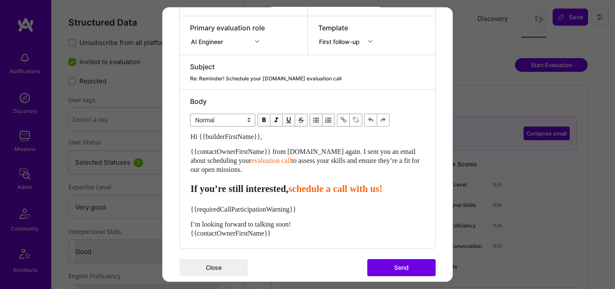
scroll to position [168, 0]
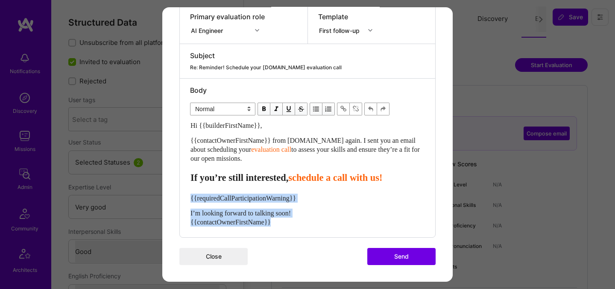
drag, startPoint x: 298, startPoint y: 222, endPoint x: 179, endPoint y: 196, distance: 121.3
click at [179, 196] on div "1 Emails sent to this builder so far Evaluation Type Internal Technical Special…" at bounding box center [307, 89] width 256 height 296
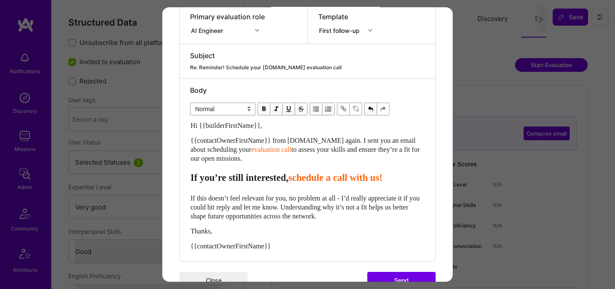
click at [328, 179] on span "schedule a call with us!" at bounding box center [335, 177] width 94 height 11
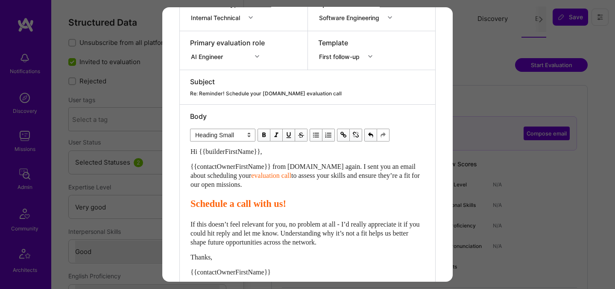
scroll to position [121, 0]
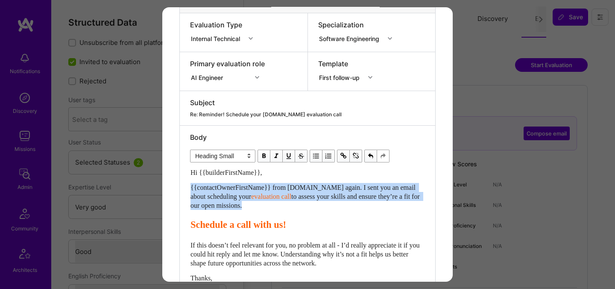
drag, startPoint x: 191, startPoint y: 225, endPoint x: 190, endPoint y: 178, distance: 47.0
click at [190, 178] on div "Hi {{builderFirstName}}, {{contactOwnerFirstName}} from [DOMAIN_NAME] again. I …" at bounding box center [307, 232] width 234 height 129
select select "header-two"
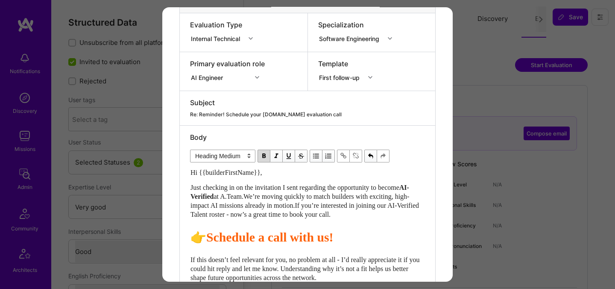
scroll to position [207, 0]
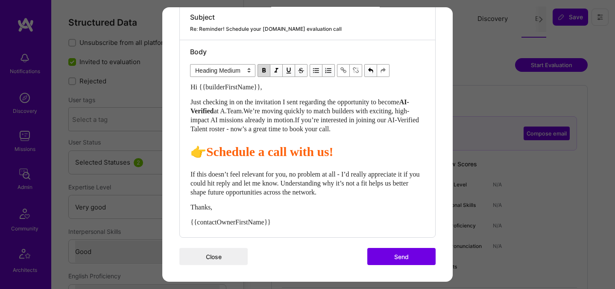
click at [386, 251] on button "Send" at bounding box center [401, 256] width 68 height 17
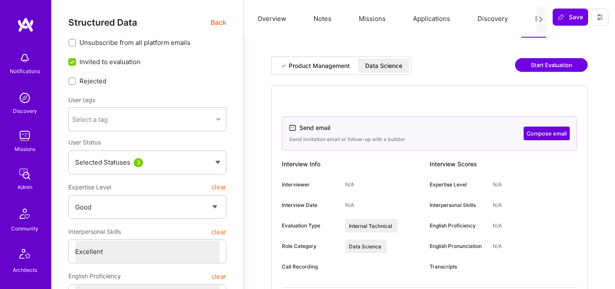
select select "4"
select select "7"
select select "CA"
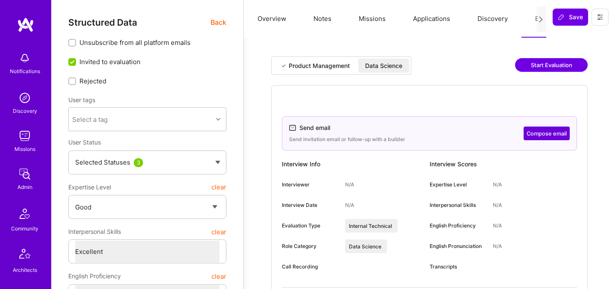
select select "Right Now"
click at [393, 66] on div "Data Science" at bounding box center [383, 65] width 37 height 9
click at [530, 137] on button "Compose email" at bounding box center [547, 133] width 46 height 14
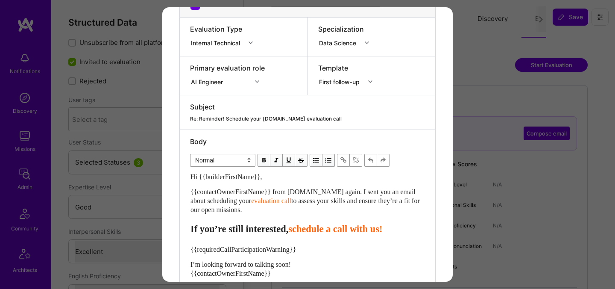
scroll to position [168, 0]
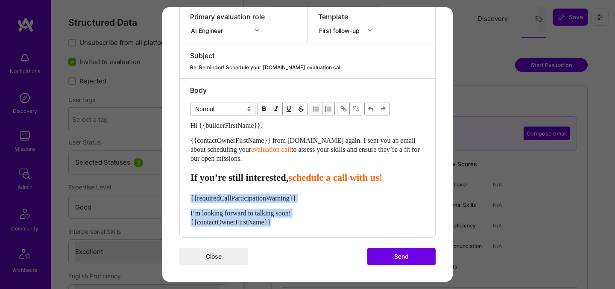
drag, startPoint x: 287, startPoint y: 225, endPoint x: 179, endPoint y: 197, distance: 111.1
click at [179, 197] on div "1 Emails sent to this builder so far Evaluation Type Internal Technical Special…" at bounding box center [307, 89] width 256 height 296
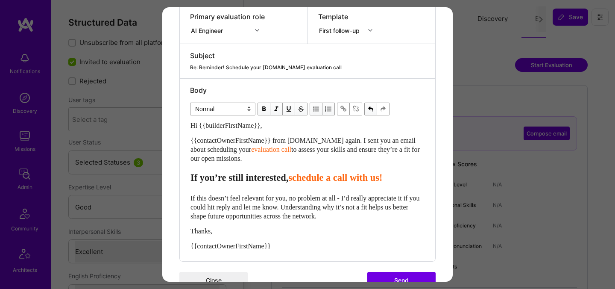
click at [329, 180] on span "schedule a call with us!" at bounding box center [335, 177] width 94 height 11
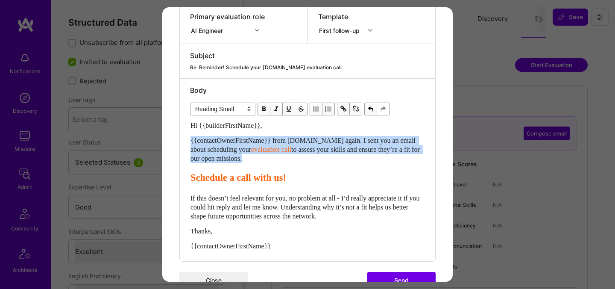
drag, startPoint x: 191, startPoint y: 176, endPoint x: 188, endPoint y: 143, distance: 33.4
click at [188, 143] on div "Body Normal Heading Large Heading Medium Heading Small Heading Small Hi {{build…" at bounding box center [307, 170] width 255 height 182
select select "header-two"
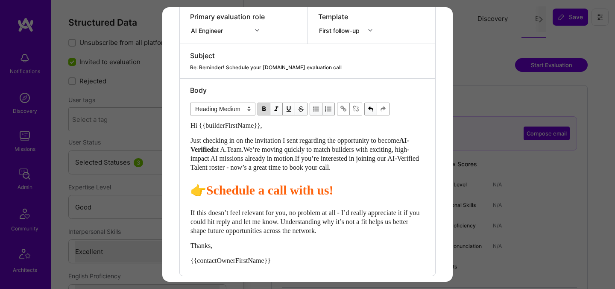
scroll to position [207, 0]
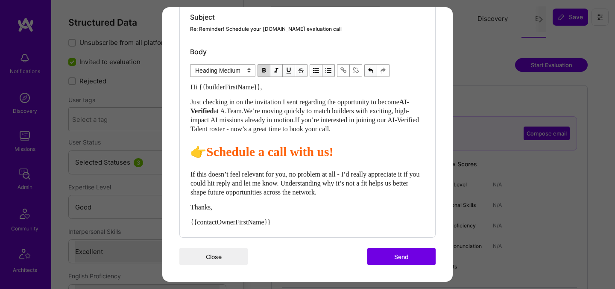
click at [374, 255] on button "Send" at bounding box center [401, 256] width 68 height 17
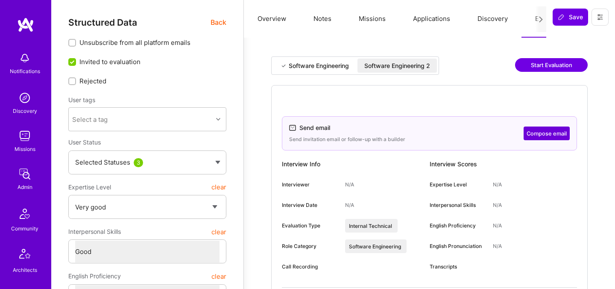
select select "5"
select select "4"
select select "7"
select select "CA"
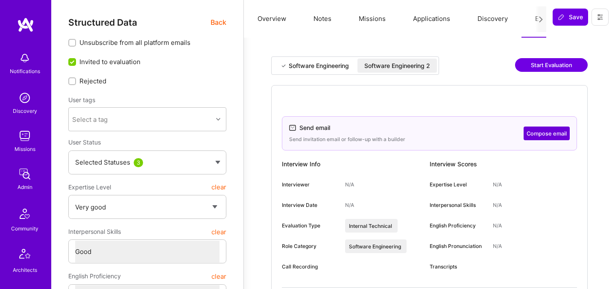
select select "Right Now"
click at [396, 66] on div "Software Engineering 2" at bounding box center [397, 65] width 66 height 9
click at [545, 135] on button "Compose email" at bounding box center [547, 133] width 46 height 14
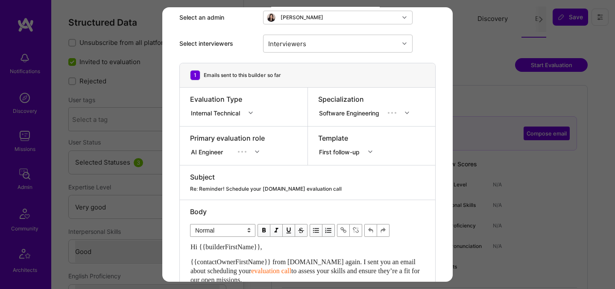
scroll to position [168, 0]
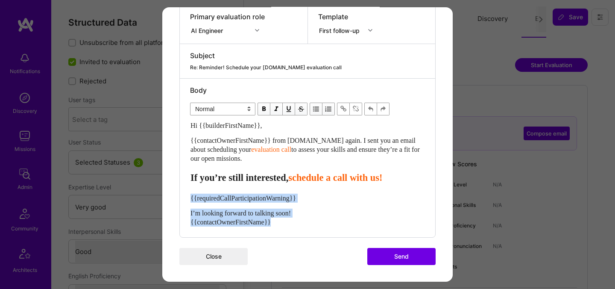
drag, startPoint x: 297, startPoint y: 221, endPoint x: 179, endPoint y: 198, distance: 120.0
click at [179, 198] on div "1 Emails sent to this builder so far Evaluation Type Internal Technical Special…" at bounding box center [307, 89] width 256 height 296
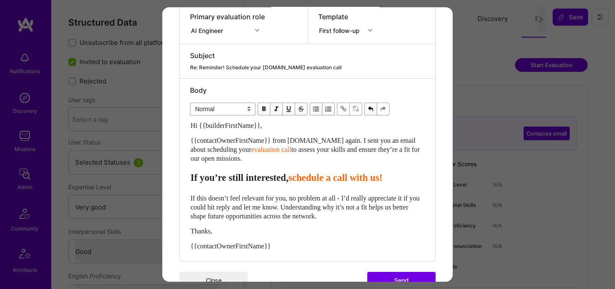
click at [324, 179] on span "schedule a call with us!" at bounding box center [335, 177] width 94 height 11
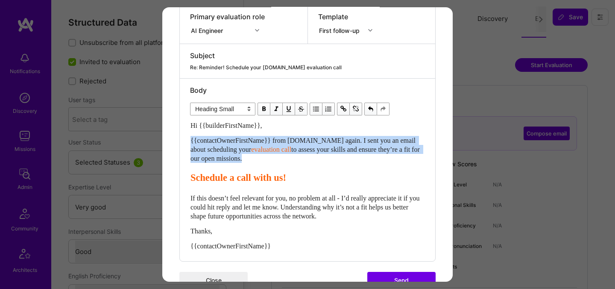
drag, startPoint x: 191, startPoint y: 180, endPoint x: 186, endPoint y: 141, distance: 39.3
click at [186, 141] on div "Body Normal Heading Large Heading Medium Heading Small Heading Small Hi {{build…" at bounding box center [307, 170] width 255 height 182
select select "header-two"
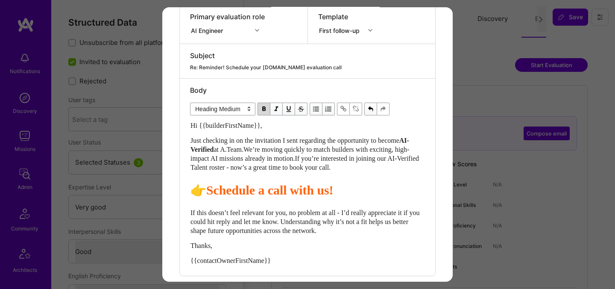
scroll to position [207, 0]
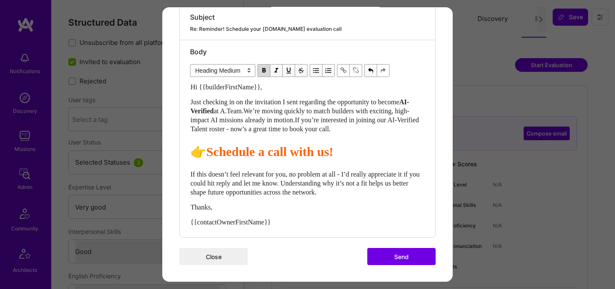
click at [387, 257] on button "Send" at bounding box center [401, 256] width 68 height 17
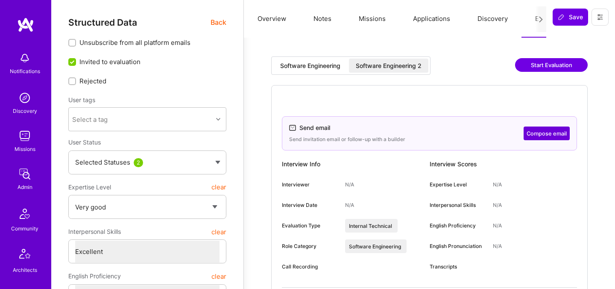
select select "5"
select select "7"
select select "6"
select select "FR"
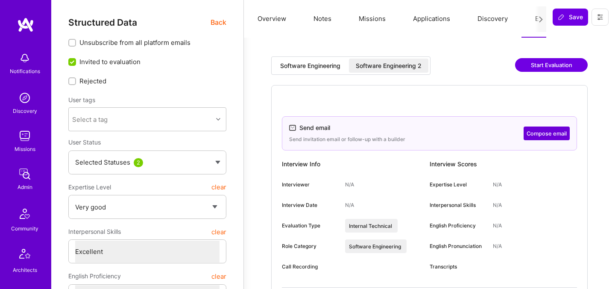
select select "Right Now"
click at [375, 62] on div "Software Engineering 2" at bounding box center [389, 65] width 66 height 9
click at [558, 135] on button "Compose email" at bounding box center [547, 133] width 46 height 14
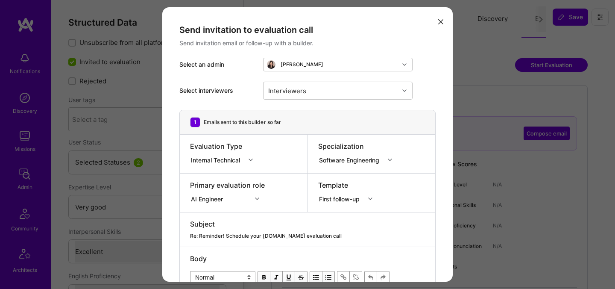
scroll to position [168, 0]
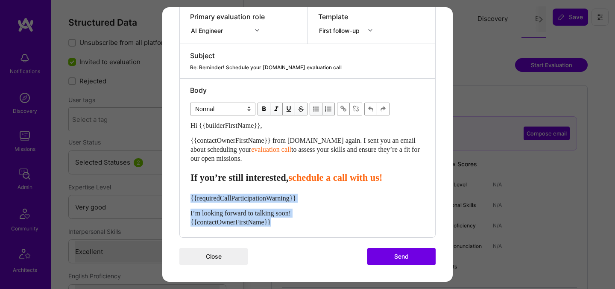
drag, startPoint x: 322, startPoint y: 225, endPoint x: 170, endPoint y: 197, distance: 154.0
click at [170, 197] on div "Send invitation to evaluation call Send invitation email or follow-up with a bu…" at bounding box center [307, 60] width 290 height 443
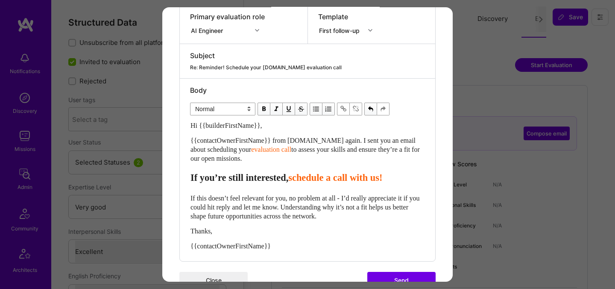
click at [318, 177] on span "schedule a call with us!" at bounding box center [335, 177] width 94 height 11
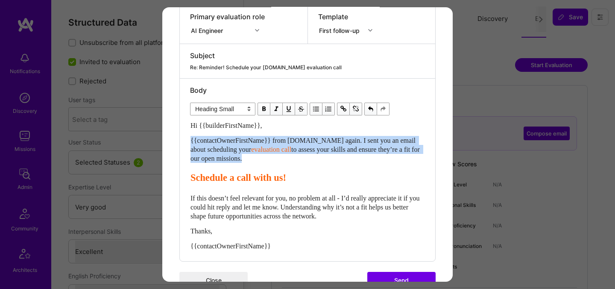
drag, startPoint x: 190, startPoint y: 179, endPoint x: 185, endPoint y: 141, distance: 38.3
click at [185, 141] on div "Body Normal Heading Large Heading Medium Heading Small Heading Small Hi {{build…" at bounding box center [307, 170] width 255 height 182
select select "header-two"
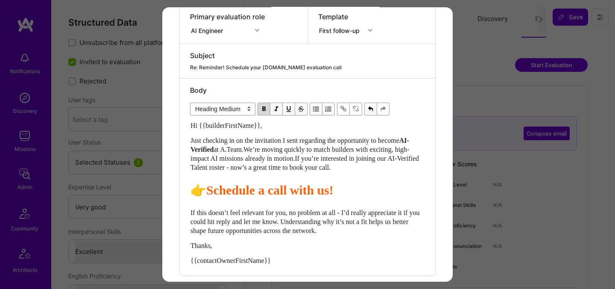
scroll to position [207, 0]
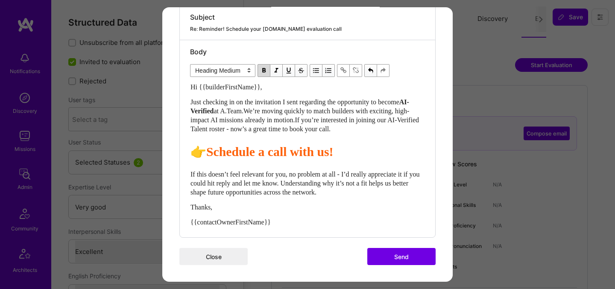
click at [383, 257] on button "Send" at bounding box center [401, 256] width 68 height 17
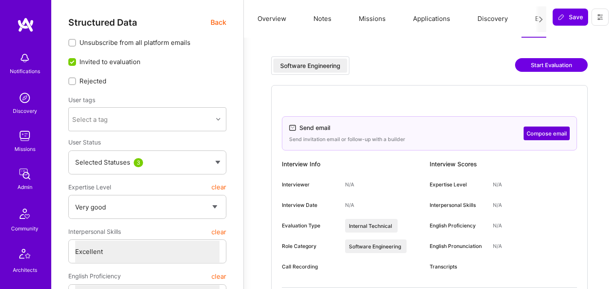
select select "5"
select select "7"
select select "6"
select select "7"
select select "BR"
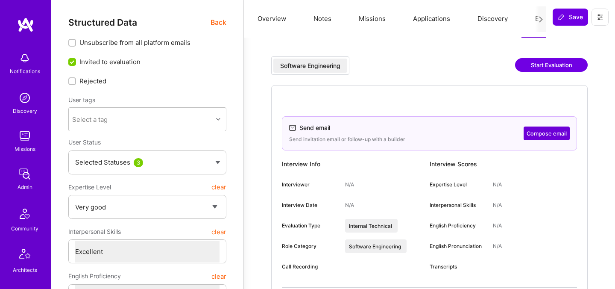
select select "Not Available"
select select "1 Month"
click at [539, 132] on button "Compose email" at bounding box center [547, 133] width 46 height 14
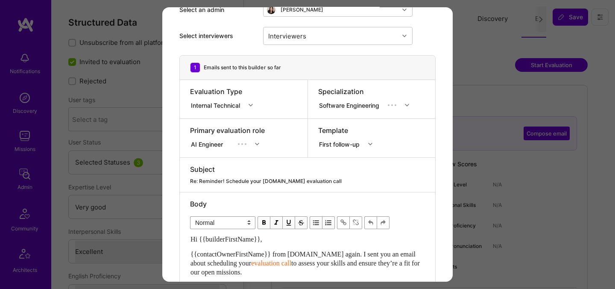
scroll to position [168, 0]
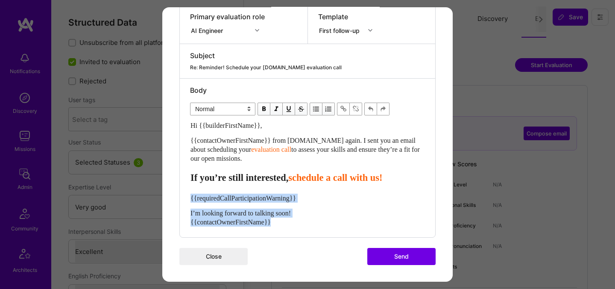
drag, startPoint x: 307, startPoint y: 222, endPoint x: 181, endPoint y: 195, distance: 128.2
click at [181, 195] on div "Body Normal Heading Large Heading Medium Heading Small Normal Hi {{builderFirst…" at bounding box center [307, 158] width 255 height 158
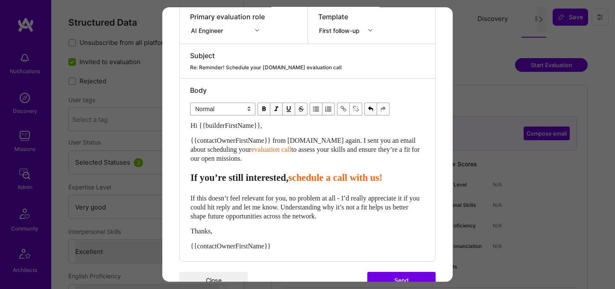
click at [319, 180] on span "schedule a call with us!" at bounding box center [335, 177] width 94 height 11
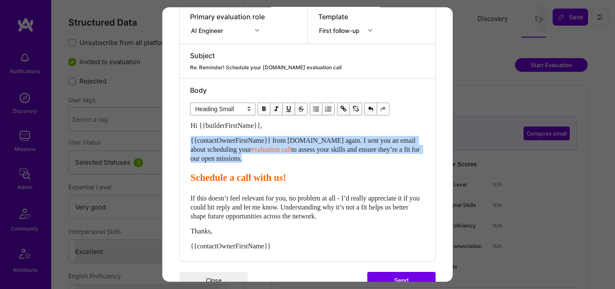
drag, startPoint x: 191, startPoint y: 178, endPoint x: 191, endPoint y: 139, distance: 38.9
click at [191, 139] on div "Hi {{builderFirstName}}, {{contactOwnerFirstName}} from [DOMAIN_NAME] again. I …" at bounding box center [307, 185] width 234 height 129
select select "header-two"
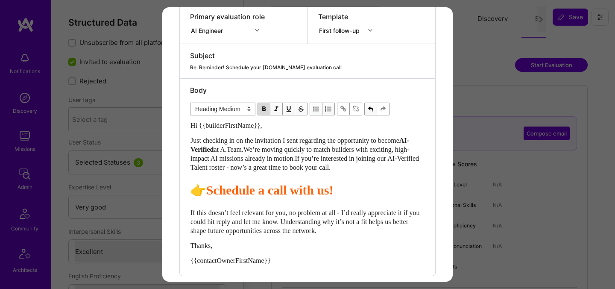
scroll to position [207, 0]
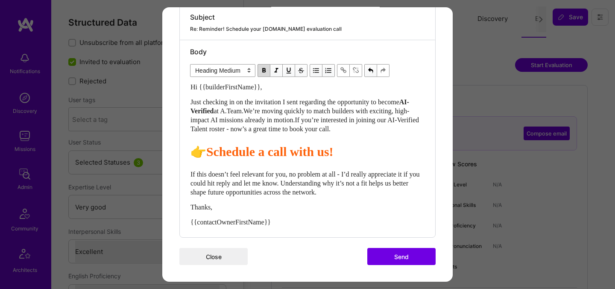
click at [413, 260] on button "Send" at bounding box center [401, 256] width 68 height 17
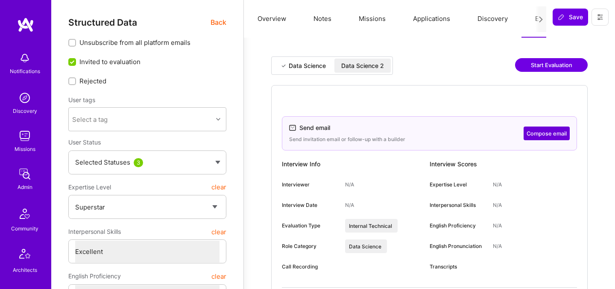
select select "7"
select select "US"
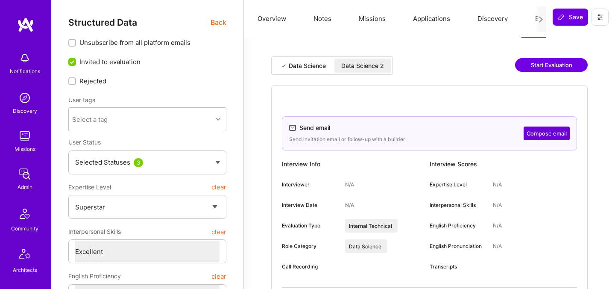
select select "Right Now"
click at [365, 69] on div "Data Science 2" at bounding box center [362, 65] width 43 height 9
click at [535, 132] on button "Compose email" at bounding box center [547, 133] width 46 height 14
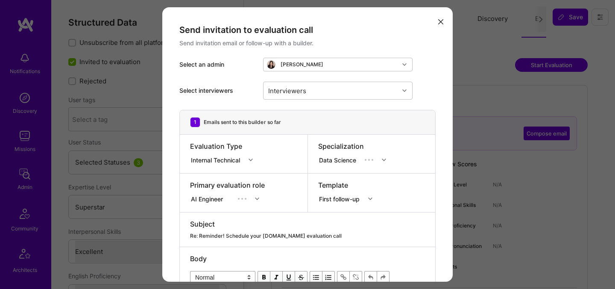
scroll to position [168, 0]
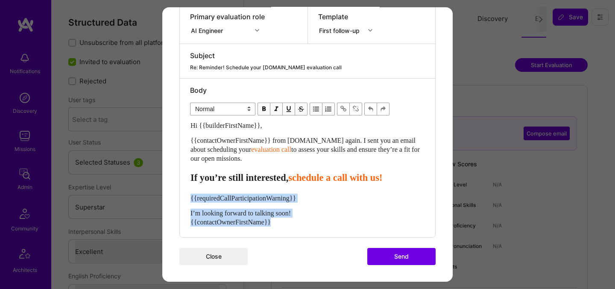
drag, startPoint x: 284, startPoint y: 224, endPoint x: 176, endPoint y: 196, distance: 112.6
click at [176, 196] on div "Send invitation to evaluation call Send invitation email or follow-up with a bu…" at bounding box center [307, 60] width 290 height 443
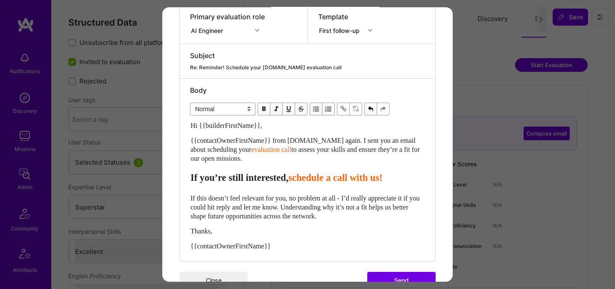
click at [317, 181] on span "schedule a call with us!" at bounding box center [335, 177] width 94 height 11
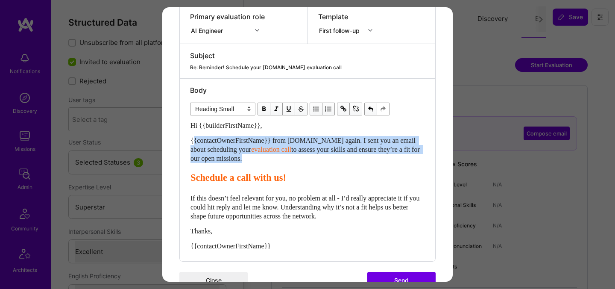
drag, startPoint x: 192, startPoint y: 180, endPoint x: 192, endPoint y: 138, distance: 42.3
click at [192, 138] on div "Hi {{builderFirstName}}, {{contactOwnerFirstName}} from [DOMAIN_NAME] again. I …" at bounding box center [307, 185] width 234 height 129
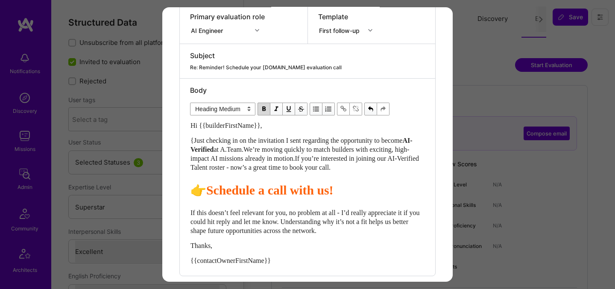
click at [195, 139] on span "{Just checking in on the invitation I sent regarding the opportunity to become" at bounding box center [296, 140] width 212 height 7
click at [201, 189] on span "👉" at bounding box center [198, 190] width 16 height 14
select select "header-two"
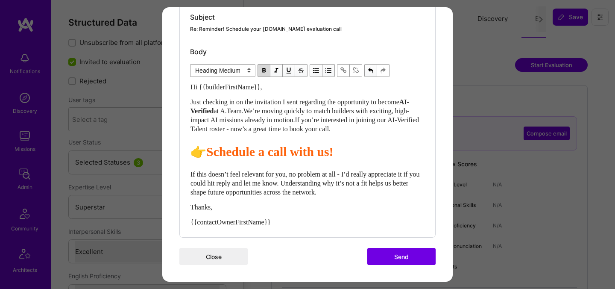
click at [418, 253] on button "Send" at bounding box center [401, 256] width 68 height 17
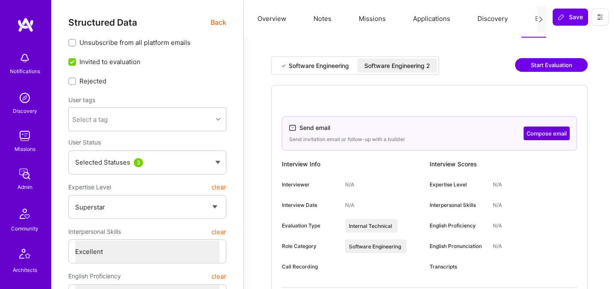
select select "7"
select select "AM"
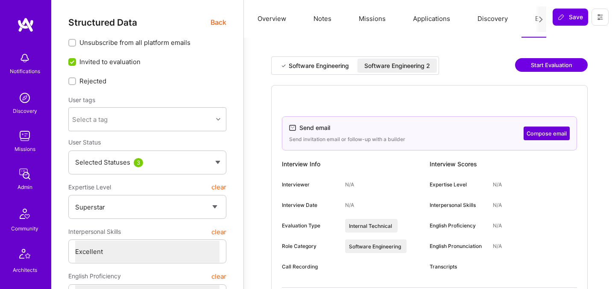
select select "Right Now"
click at [556, 138] on button "Compose email" at bounding box center [547, 133] width 46 height 14
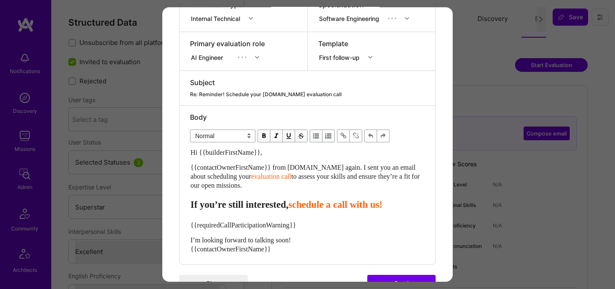
scroll to position [154, 0]
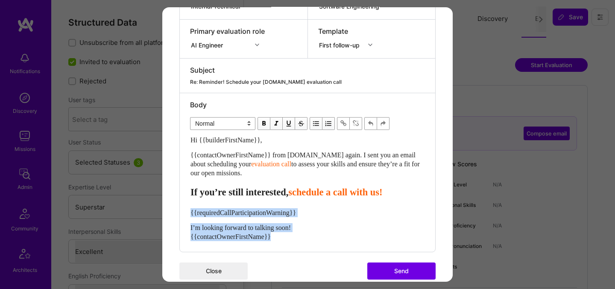
drag, startPoint x: 288, startPoint y: 238, endPoint x: 189, endPoint y: 211, distance: 103.0
click at [189, 211] on div "Body Normal Heading Large Heading Medium Heading Small Normal Hi {{builderFirst…" at bounding box center [307, 172] width 255 height 158
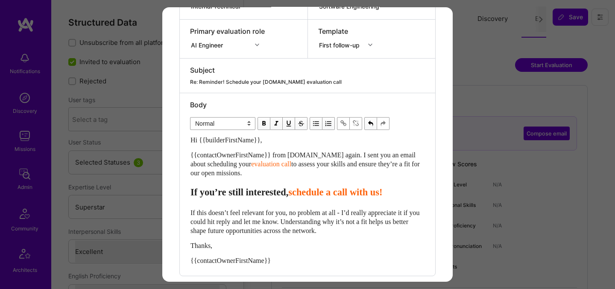
click at [318, 194] on span "schedule a call with us!" at bounding box center [335, 192] width 94 height 11
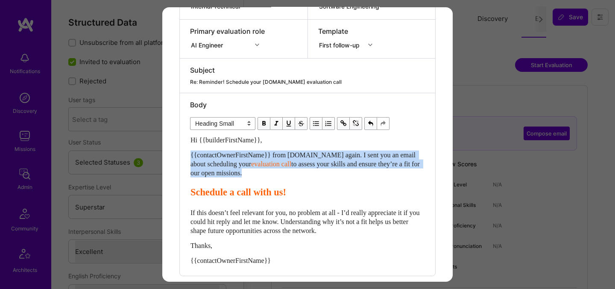
drag, startPoint x: 192, startPoint y: 190, endPoint x: 187, endPoint y: 156, distance: 34.4
click at [187, 156] on div "Body Normal Heading Large Heading Medium Heading Small Heading Small Hi {{build…" at bounding box center [307, 184] width 255 height 182
select select "header-two"
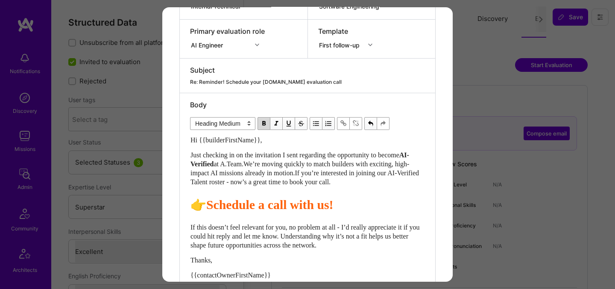
scroll to position [207, 0]
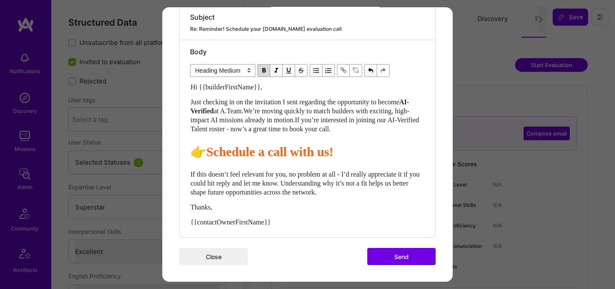
click at [405, 252] on button "Send" at bounding box center [401, 256] width 68 height 17
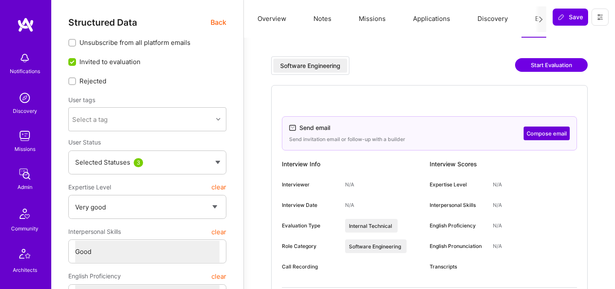
select select "5"
select select "4"
select select "6"
select select "7"
select select "US"
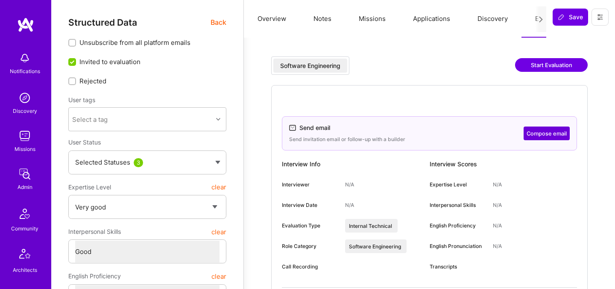
select select "Right Now"
click at [537, 132] on button "Compose email" at bounding box center [547, 133] width 46 height 14
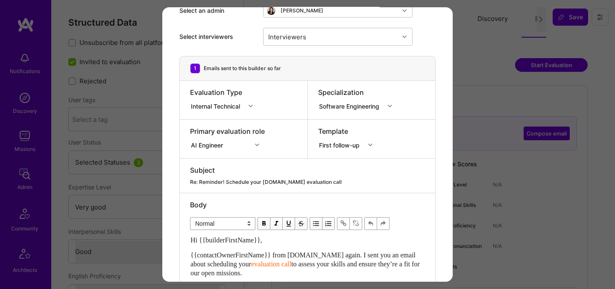
scroll to position [168, 0]
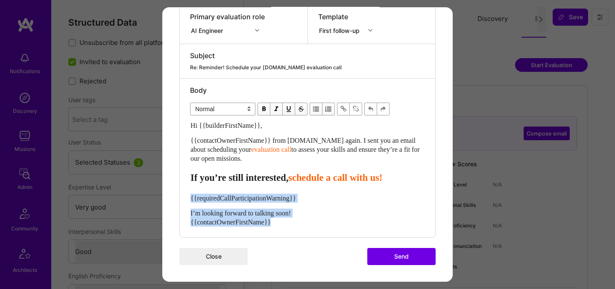
drag, startPoint x: 279, startPoint y: 224, endPoint x: 180, endPoint y: 198, distance: 102.4
click at [180, 198] on div "Body Normal Heading Large Heading Medium Heading Small Normal Hi {{builderFirst…" at bounding box center [307, 158] width 255 height 158
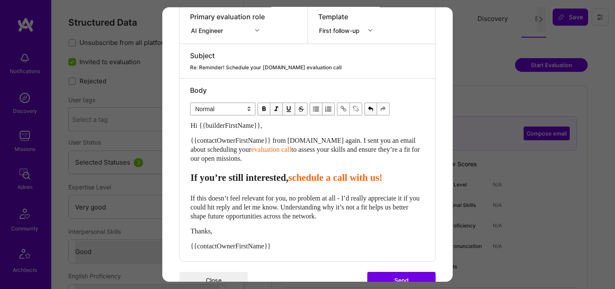
click at [316, 175] on span "schedule a call with us!" at bounding box center [335, 177] width 94 height 11
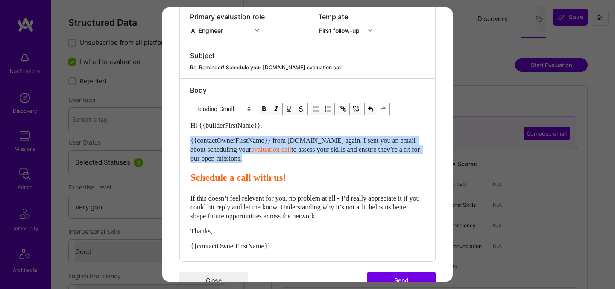
drag, startPoint x: 191, startPoint y: 179, endPoint x: 188, endPoint y: 143, distance: 36.0
click at [188, 143] on div "Body Normal Heading Large Heading Medium Heading Small Heading Small Hi {{build…" at bounding box center [307, 170] width 255 height 182
select select "header-two"
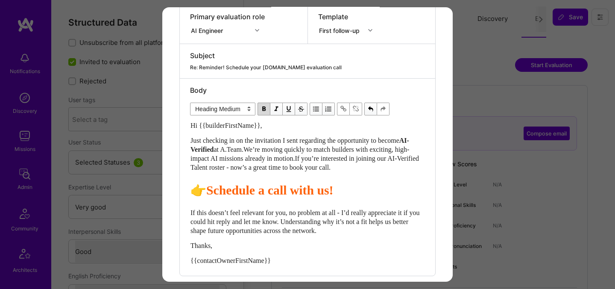
scroll to position [207, 0]
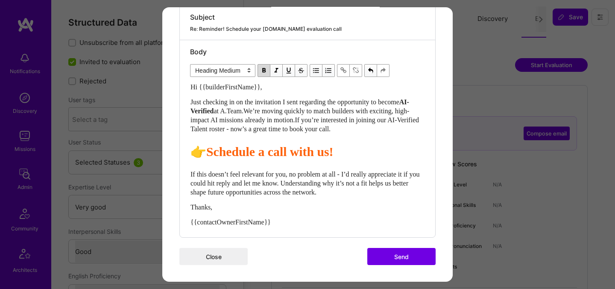
click at [401, 258] on button "Send" at bounding box center [401, 256] width 68 height 17
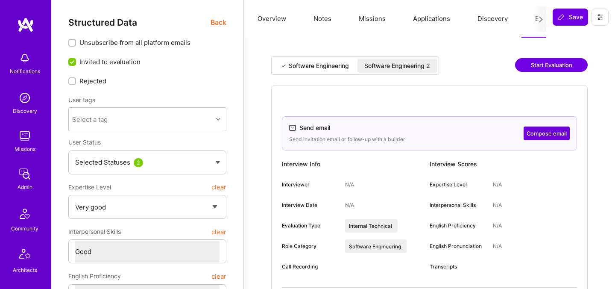
select select "5"
select select "4"
select select "7"
select select "HR"
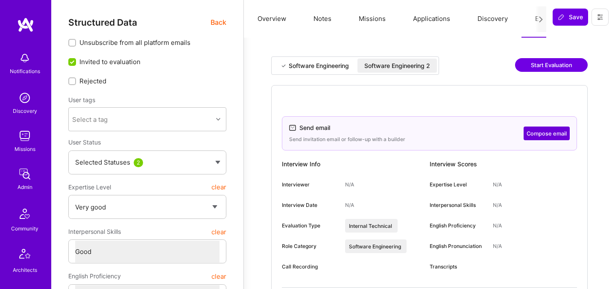
select select "Right Now"
click at [410, 64] on div "Software Engineering 2" at bounding box center [397, 65] width 66 height 9
click at [541, 133] on button "Compose email" at bounding box center [547, 133] width 46 height 14
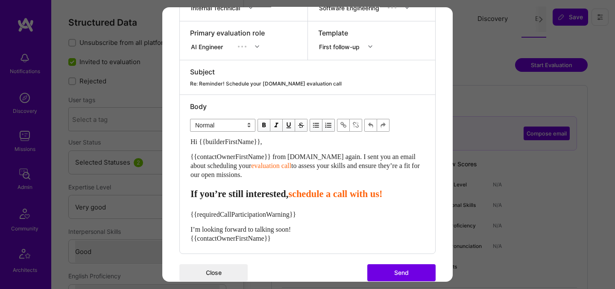
scroll to position [168, 0]
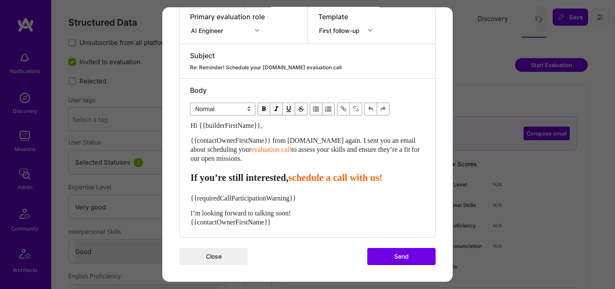
drag, startPoint x: 281, startPoint y: 226, endPoint x: 180, endPoint y: 201, distance: 104.6
click at [180, 201] on div "Body Normal Heading Large Heading Medium Heading Small Normal Hi {{builderFirst…" at bounding box center [307, 158] width 255 height 158
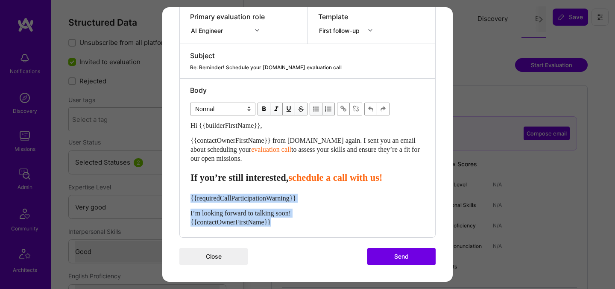
drag, startPoint x: 279, startPoint y: 223, endPoint x: 186, endPoint y: 199, distance: 96.7
click at [186, 199] on div "Body Normal Heading Large Heading Medium Heading Small Normal Hi {{builderFirst…" at bounding box center [307, 158] width 255 height 158
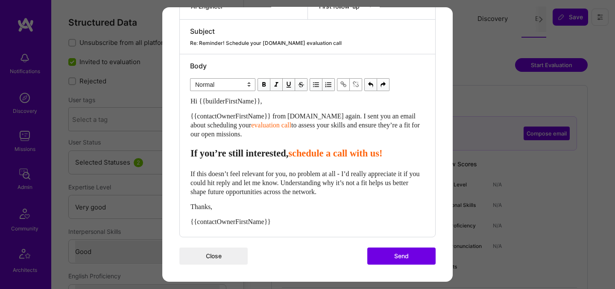
scroll to position [192, 0]
click at [290, 220] on div "{{contactOwnerFirstName}}" at bounding box center [307, 221] width 234 height 9
click at [318, 153] on span "schedule a call with us!" at bounding box center [335, 153] width 94 height 11
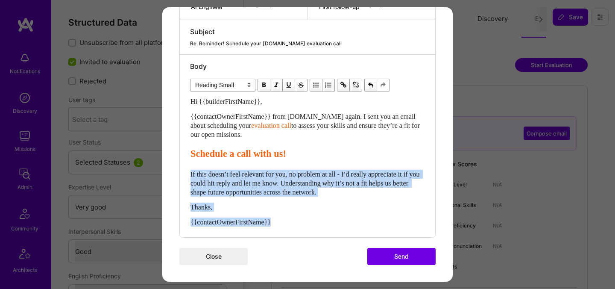
drag, startPoint x: 283, startPoint y: 225, endPoint x: 189, endPoint y: 174, distance: 107.0
click at [189, 174] on div "Body Normal Heading Large Heading Medium Heading Small Heading Small Hi {{build…" at bounding box center [307, 146] width 255 height 182
copy div "If this doesn’t feel relevant for you, no problem at all - I’d really appreciat…"
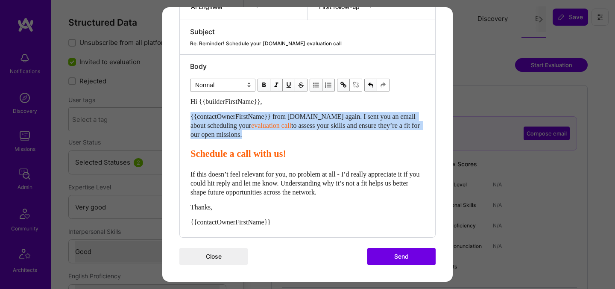
drag, startPoint x: 191, startPoint y: 155, endPoint x: 189, endPoint y: 110, distance: 44.5
click at [189, 110] on div "Body Normal Heading Large Heading Medium Heading Small Normal Hi {{builderFirst…" at bounding box center [307, 146] width 255 height 182
select select "header-two"
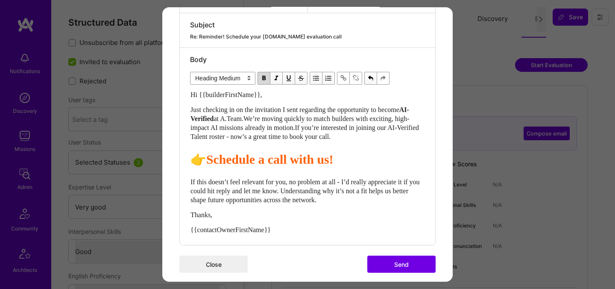
scroll to position [207, 0]
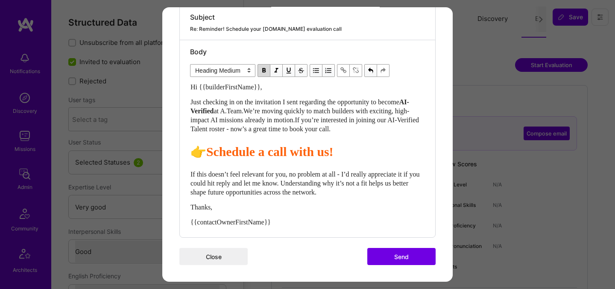
click at [402, 254] on button "Send" at bounding box center [401, 256] width 68 height 17
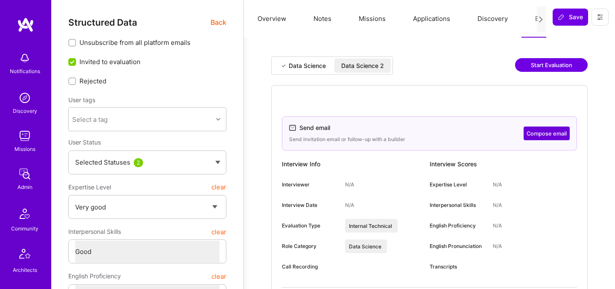
select select "5"
select select "4"
select select "7"
select select "CA"
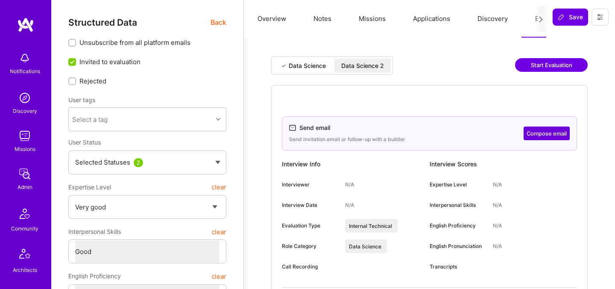
select select "Right Now"
click at [379, 64] on div "Data Science 2" at bounding box center [362, 65] width 43 height 9
click at [559, 133] on button "Compose email" at bounding box center [547, 133] width 46 height 14
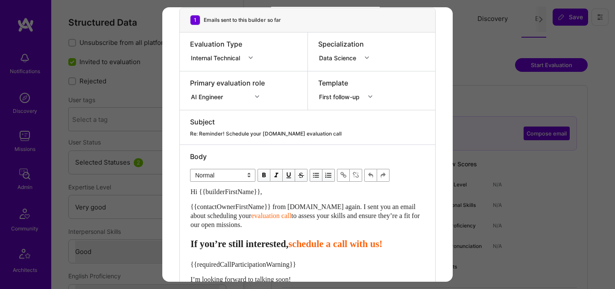
scroll to position [168, 0]
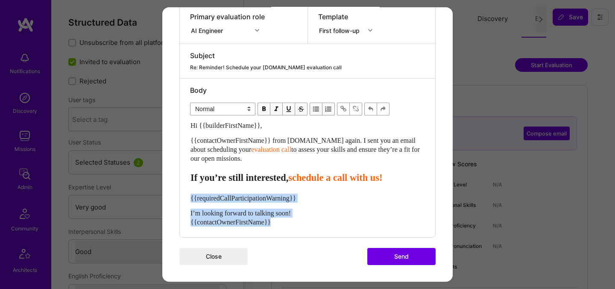
drag, startPoint x: 284, startPoint y: 223, endPoint x: 184, endPoint y: 198, distance: 102.2
click at [184, 198] on div "Body Normal Heading Large Heading Medium Heading Small Normal Hi {{builderFirst…" at bounding box center [307, 158] width 255 height 158
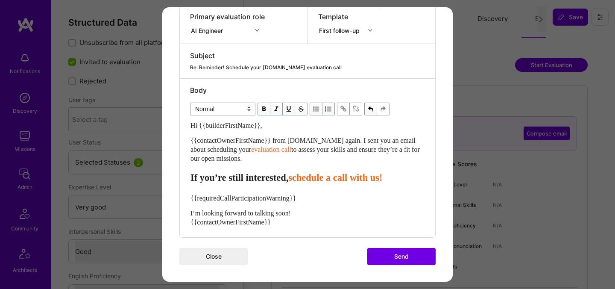
click at [313, 181] on span "schedule a call with us!" at bounding box center [335, 177] width 94 height 11
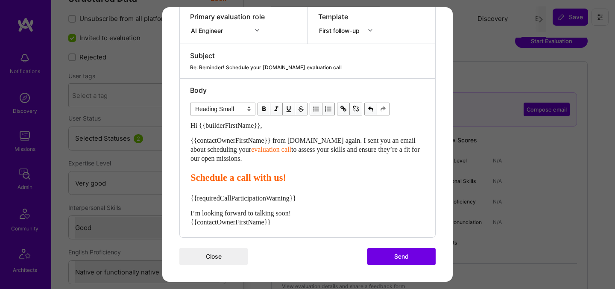
scroll to position [28, 0]
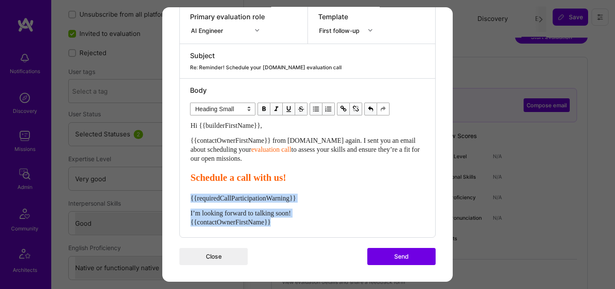
drag, startPoint x: 295, startPoint y: 221, endPoint x: 186, endPoint y: 195, distance: 111.6
click at [186, 195] on div "Body Normal Heading Large Heading Medium Heading Small Heading Small Hi {{build…" at bounding box center [307, 158] width 255 height 158
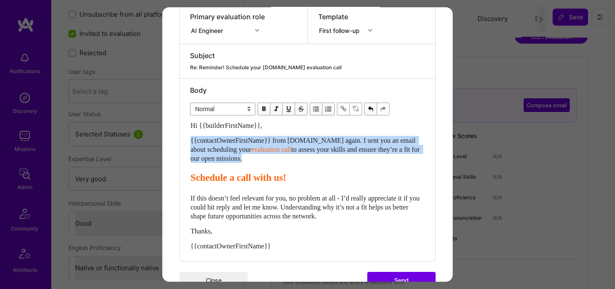
drag, startPoint x: 191, startPoint y: 181, endPoint x: 187, endPoint y: 141, distance: 40.4
click at [187, 141] on div "Body Normal Heading Large Heading Medium Heading Small Normal Hi {{builderFirst…" at bounding box center [307, 170] width 255 height 182
select select "header-two"
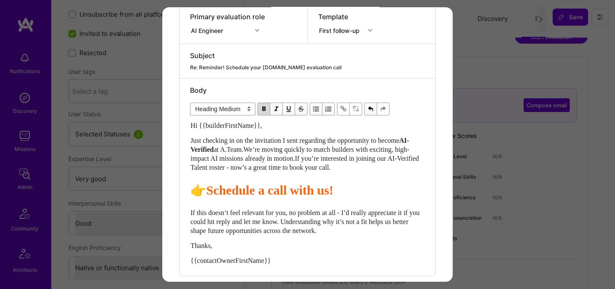
scroll to position [207, 0]
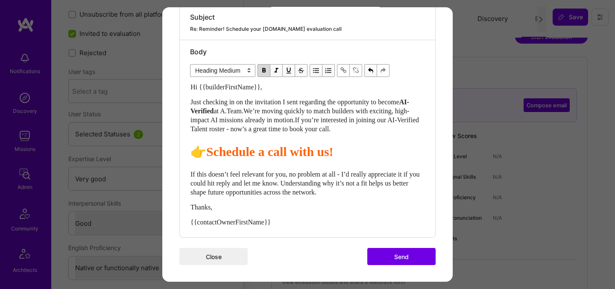
click at [392, 259] on button "Send" at bounding box center [401, 256] width 68 height 17
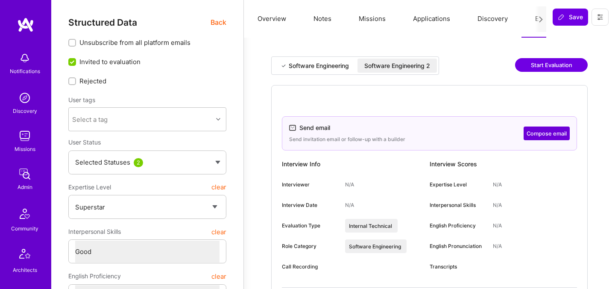
select select "7"
select select "4"
select select "6"
select select "GR"
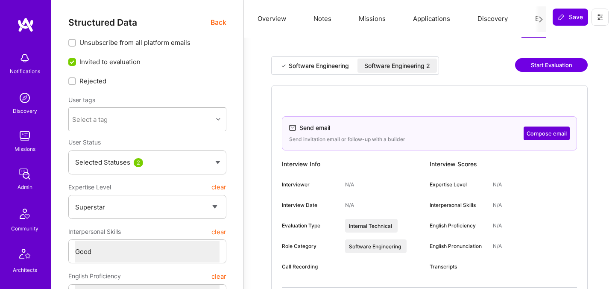
select select "Right Now"
click at [397, 67] on div "Software Engineering 2" at bounding box center [397, 65] width 66 height 9
click at [535, 132] on button "Compose email" at bounding box center [547, 133] width 46 height 14
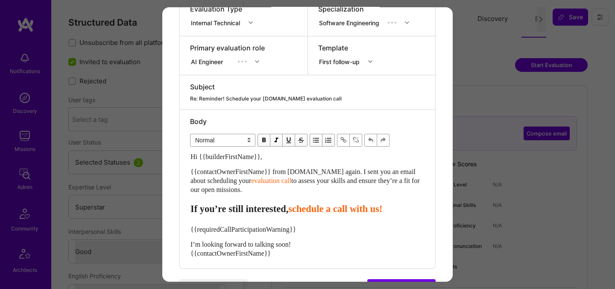
scroll to position [168, 0]
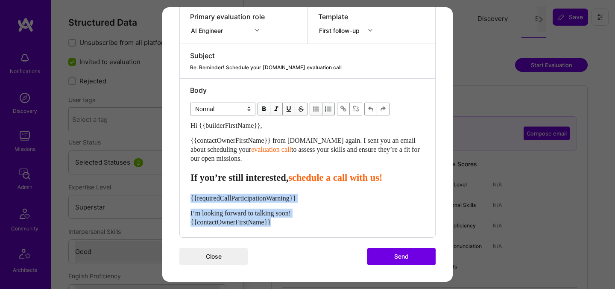
drag, startPoint x: 293, startPoint y: 225, endPoint x: 169, endPoint y: 199, distance: 126.1
click at [169, 199] on div "Send invitation to evaluation call Send invitation email or follow-up with a bu…" at bounding box center [307, 60] width 290 height 443
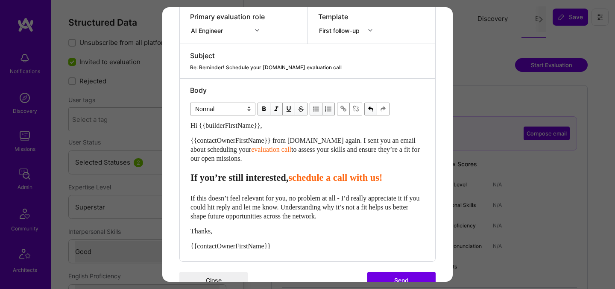
click at [319, 179] on span "schedule a call with us!" at bounding box center [335, 177] width 94 height 11
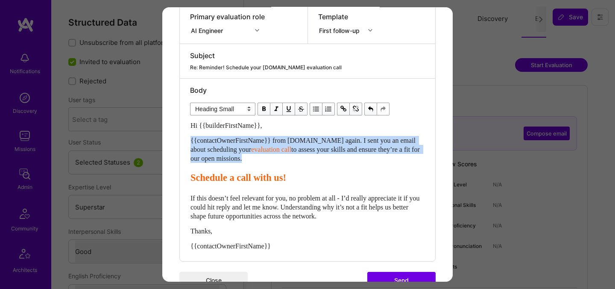
drag, startPoint x: 190, startPoint y: 177, endPoint x: 190, endPoint y: 141, distance: 35.9
click at [190, 141] on div "Hi {{builderFirstName}}, {{contactOwnerFirstName}} from [DOMAIN_NAME] again. I …" at bounding box center [307, 185] width 235 height 130
select select "header-two"
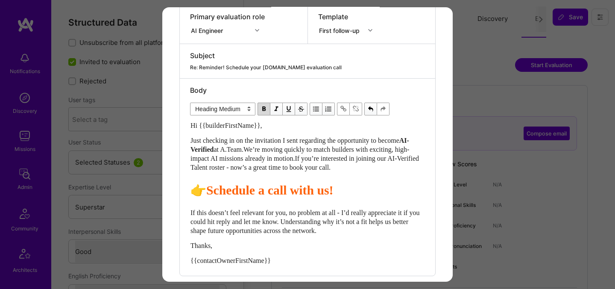
scroll to position [207, 0]
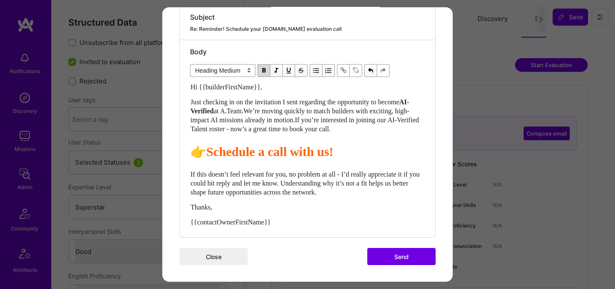
click at [406, 261] on button "Send" at bounding box center [401, 256] width 68 height 17
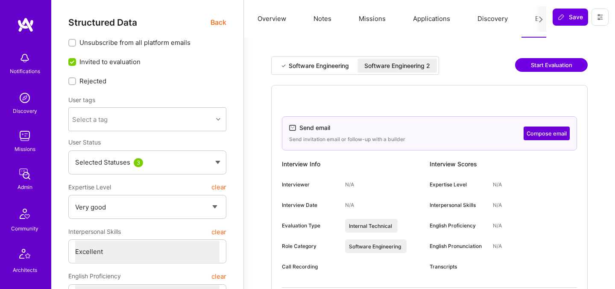
select select "5"
select select "7"
select select "GB"
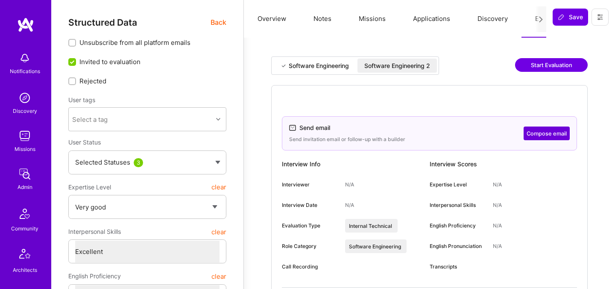
select select "Not Available"
select select "6 Months"
click at [555, 131] on button "Compose email" at bounding box center [547, 133] width 46 height 14
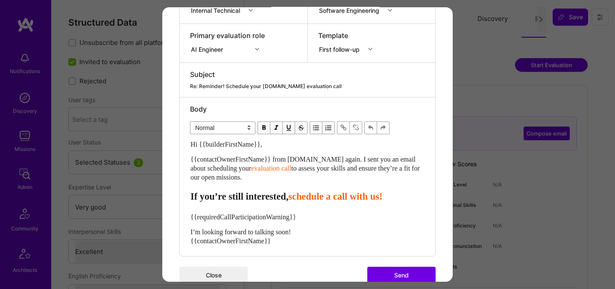
scroll to position [168, 0]
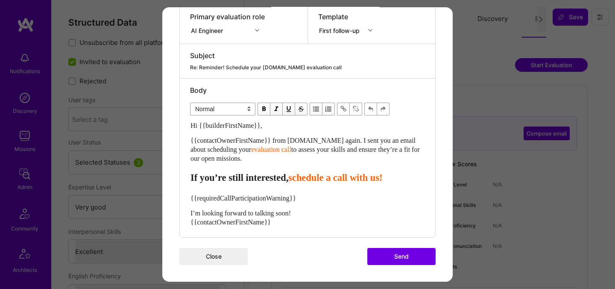
drag, startPoint x: 294, startPoint y: 227, endPoint x: 188, endPoint y: 208, distance: 107.7
click at [188, 208] on div "Body Normal Heading Large Heading Medium Heading Small Normal Hi {{builderFirst…" at bounding box center [307, 158] width 255 height 158
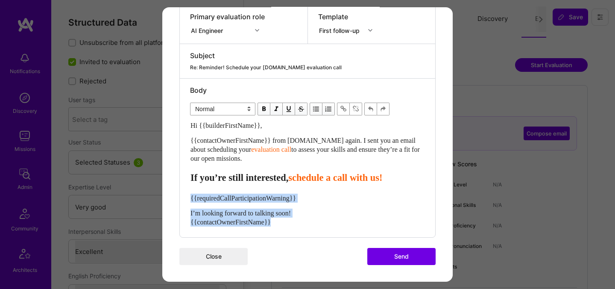
drag, startPoint x: 280, startPoint y: 223, endPoint x: 182, endPoint y: 196, distance: 101.8
click at [182, 196] on div "Body Normal Heading Large Heading Medium Heading Small Normal Hi {{builderFirst…" at bounding box center [307, 158] width 255 height 158
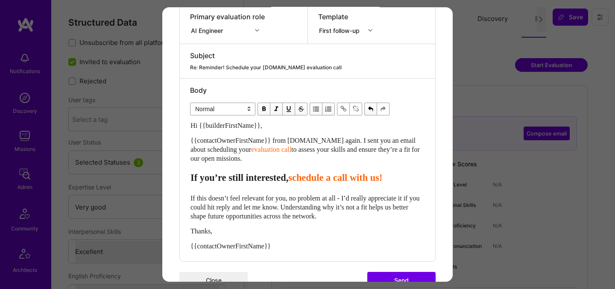
click at [318, 177] on span "schedule a call with us!" at bounding box center [335, 177] width 94 height 11
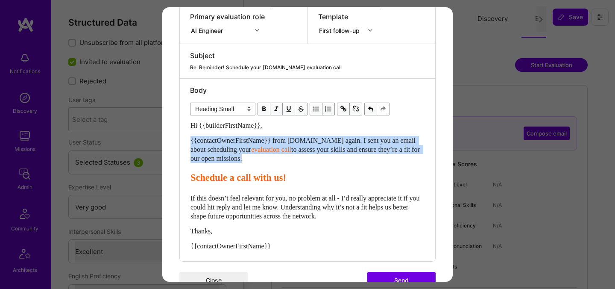
drag, startPoint x: 191, startPoint y: 180, endPoint x: 190, endPoint y: 141, distance: 38.5
click at [190, 141] on div "Hi {{builderFirstName}}, {{contactOwnerFirstName}} from [DOMAIN_NAME] again. I …" at bounding box center [307, 185] width 235 height 130
select select "header-two"
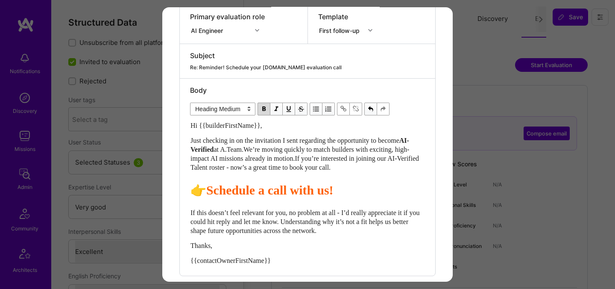
scroll to position [207, 0]
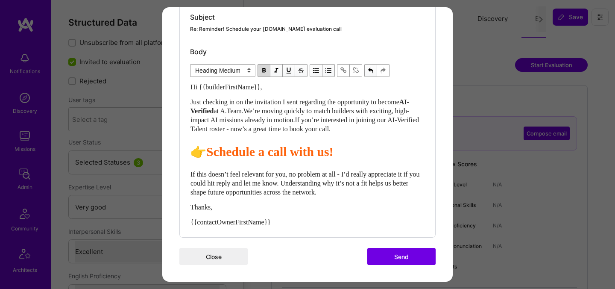
click at [408, 251] on button "Send" at bounding box center [401, 256] width 68 height 17
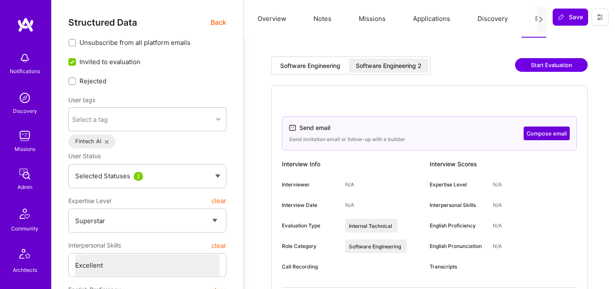
select select "7"
select select "US"
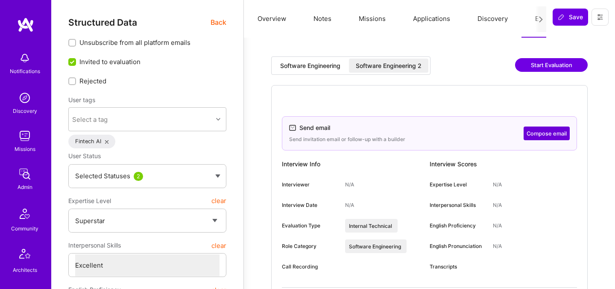
select select "Right Now"
click at [541, 136] on button "Compose email" at bounding box center [547, 133] width 46 height 14
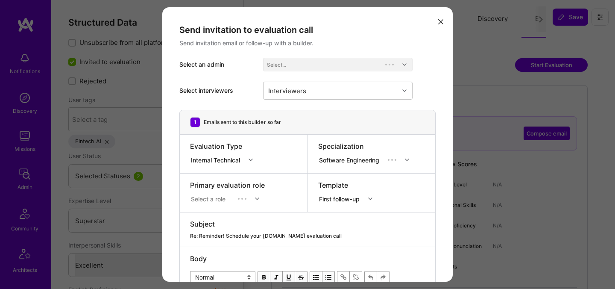
scroll to position [168, 0]
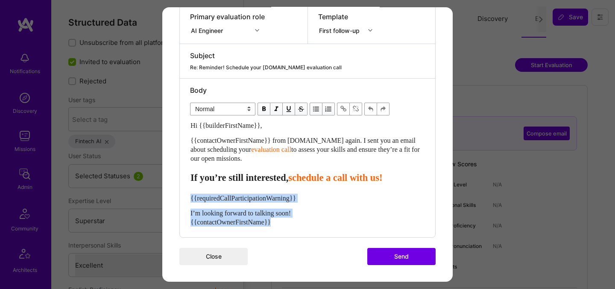
drag, startPoint x: 275, startPoint y: 225, endPoint x: 166, endPoint y: 198, distance: 111.9
click at [166, 198] on div "Send invitation to evaluation call Send invitation email or follow-up with a bu…" at bounding box center [307, 60] width 290 height 443
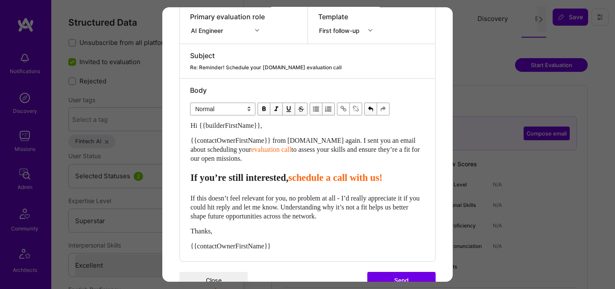
click at [321, 180] on span "schedule a call with us!" at bounding box center [335, 177] width 94 height 11
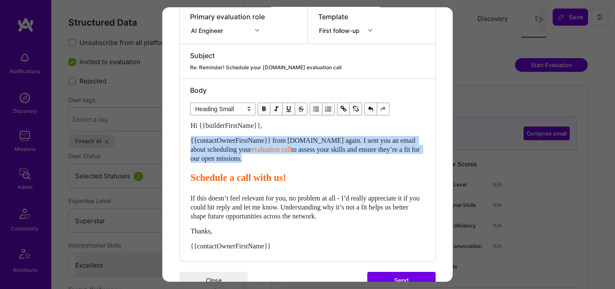
drag, startPoint x: 192, startPoint y: 178, endPoint x: 187, endPoint y: 134, distance: 45.0
click at [187, 134] on div "Body Normal Heading Large Heading Medium Heading Small Heading Small Hi {{build…" at bounding box center [307, 170] width 255 height 182
select select "header-two"
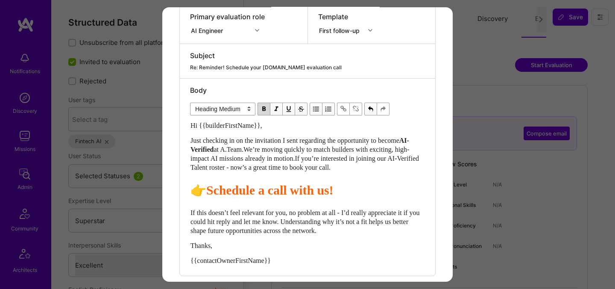
scroll to position [207, 0]
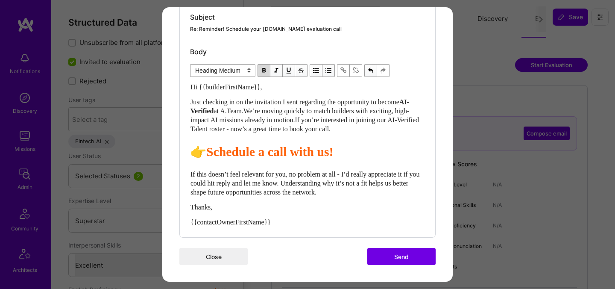
click at [395, 251] on button "Send" at bounding box center [401, 256] width 68 height 17
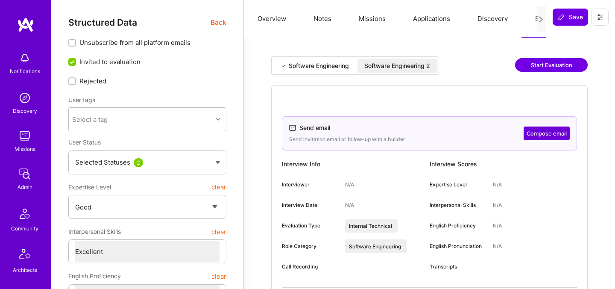
select select "4"
select select "7"
select select "DE"
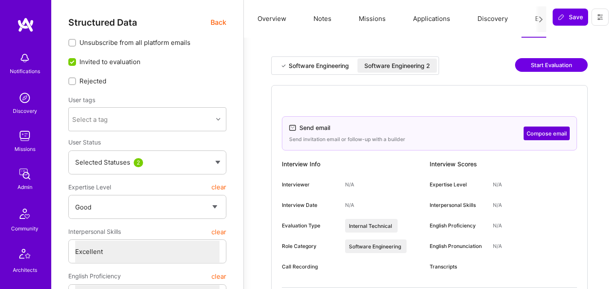
select select "Right Now"
click at [399, 68] on div "Software Engineering 2" at bounding box center [397, 65] width 66 height 9
click at [550, 132] on button "Compose email" at bounding box center [547, 133] width 46 height 14
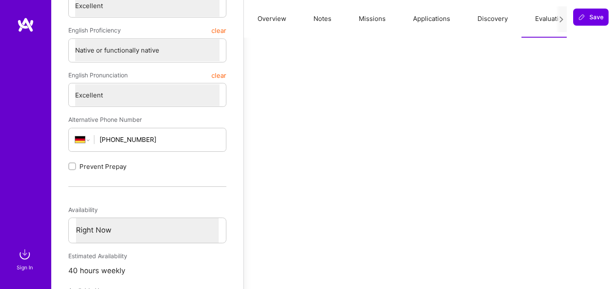
scroll to position [248, 0]
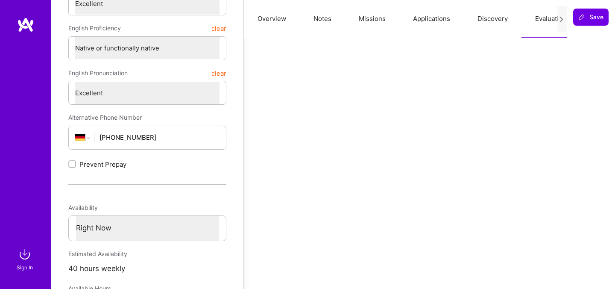
click at [25, 258] on img at bounding box center [24, 254] width 17 height 17
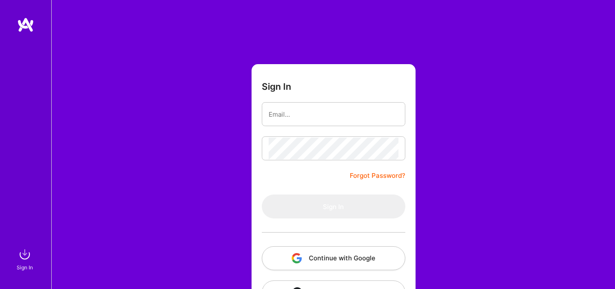
click at [321, 257] on button "Continue with Google" at bounding box center [333, 258] width 143 height 24
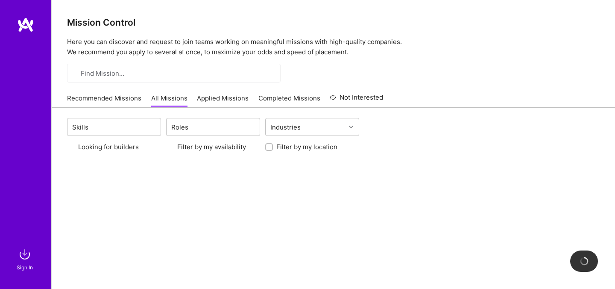
scroll to position [32, 0]
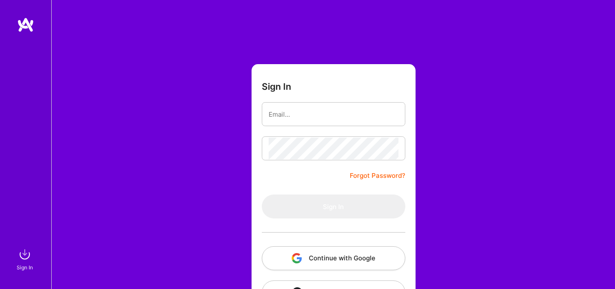
click at [320, 267] on button "Continue with Google" at bounding box center [333, 258] width 143 height 24
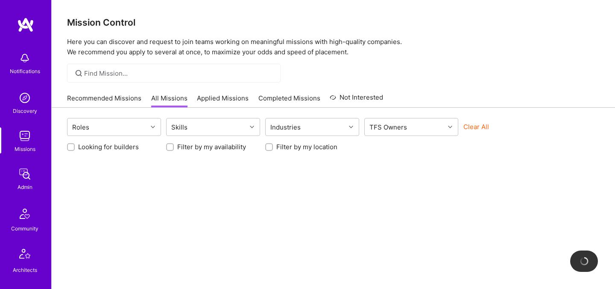
scroll to position [256, 0]
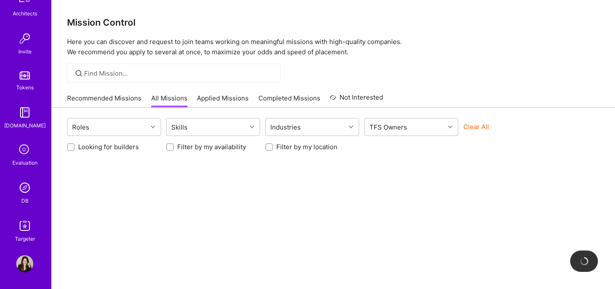
click at [22, 179] on img at bounding box center [24, 187] width 17 height 17
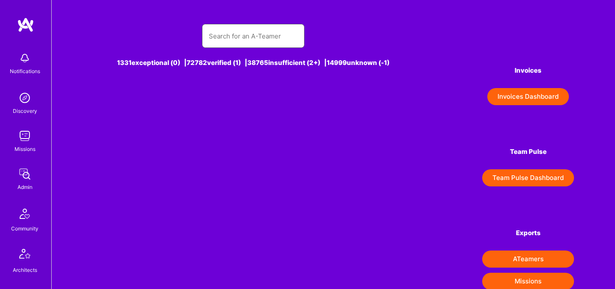
click at [232, 29] on input "text" at bounding box center [253, 36] width 89 height 22
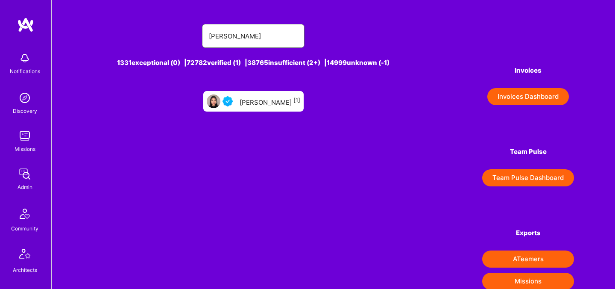
type input "[PERSON_NAME]"
click at [254, 102] on div "[PERSON_NAME] [1]" at bounding box center [270, 101] width 61 height 11
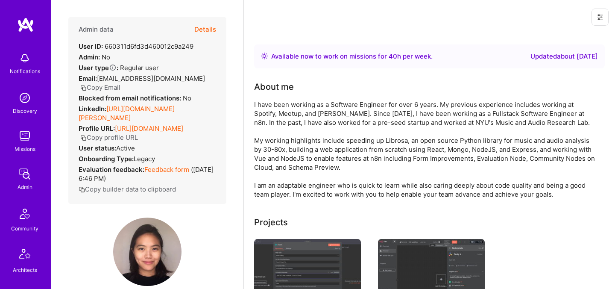
click at [208, 32] on button "Details" at bounding box center [205, 29] width 22 height 25
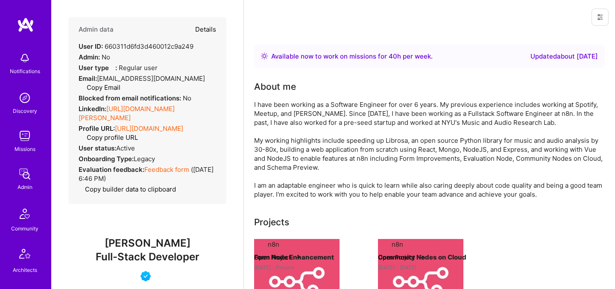
type textarea "x"
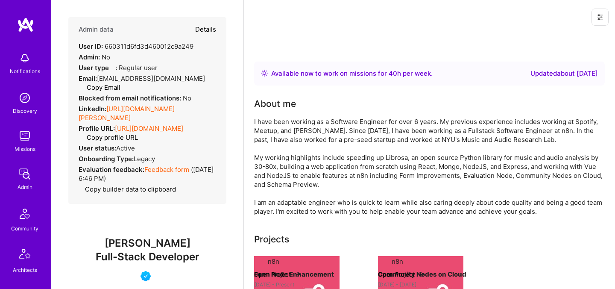
select select "4"
select select "7"
select select "DE"
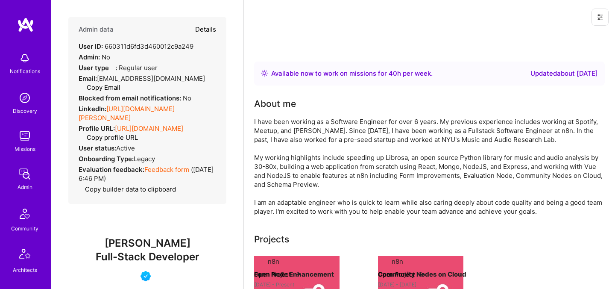
select select "Right Now"
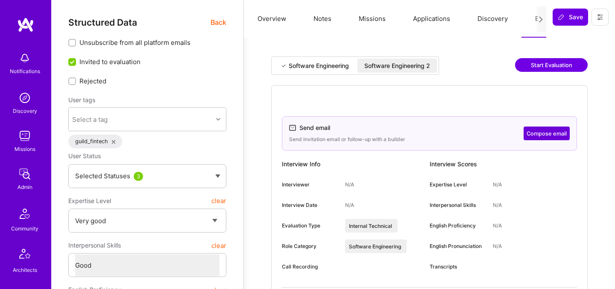
select select "5"
select select "4"
select select "6"
select select "7"
select select "US"
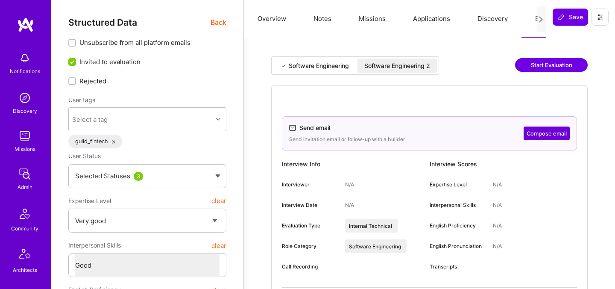
select select "Right Now"
click at [417, 63] on div "Software Engineering 2" at bounding box center [397, 65] width 66 height 9
click at [541, 132] on button "Compose email" at bounding box center [547, 133] width 46 height 14
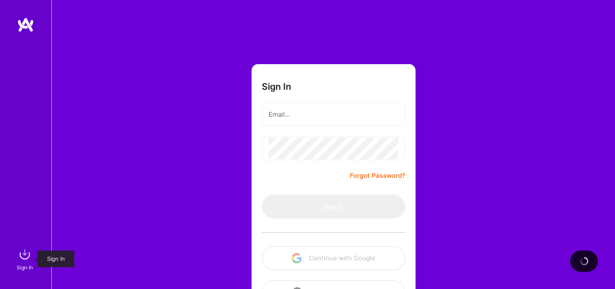
click at [24, 259] on img at bounding box center [24, 254] width 17 height 17
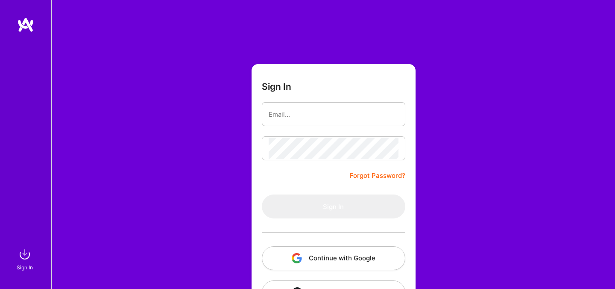
click at [311, 255] on button "Continue with Google" at bounding box center [333, 258] width 143 height 24
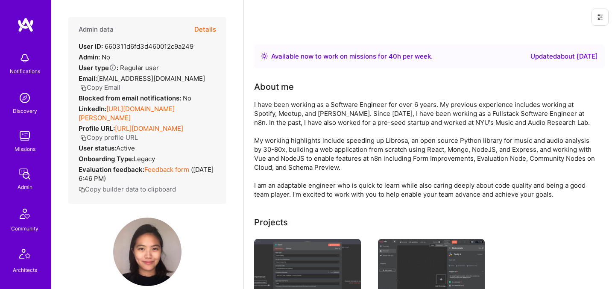
click at [202, 29] on button "Details" at bounding box center [205, 29] width 22 height 25
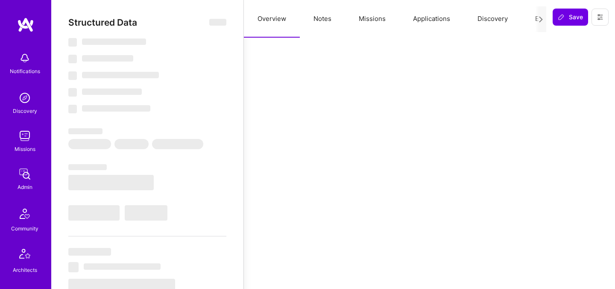
select select "Right Now"
select select "4"
select select "7"
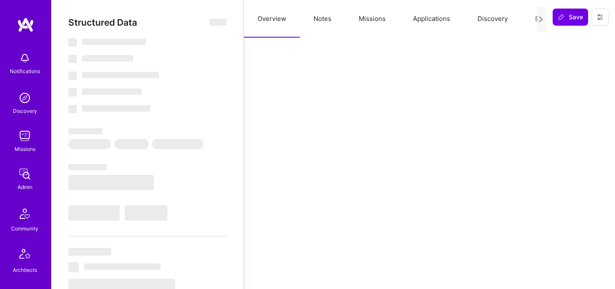
select select "DE"
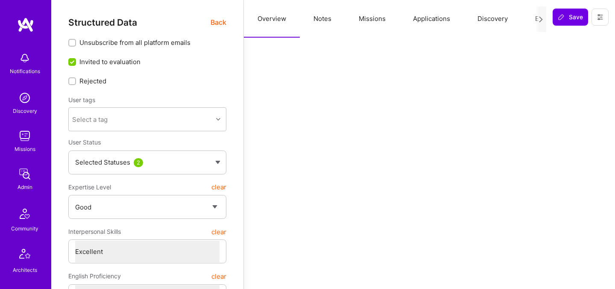
click at [527, 18] on button "Evaluation" at bounding box center [550, 19] width 59 height 38
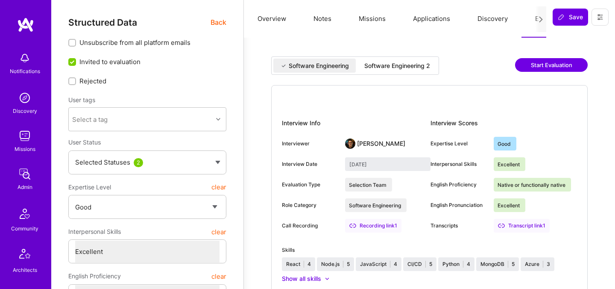
click at [422, 68] on div "Software Engineering 2" at bounding box center [397, 65] width 66 height 9
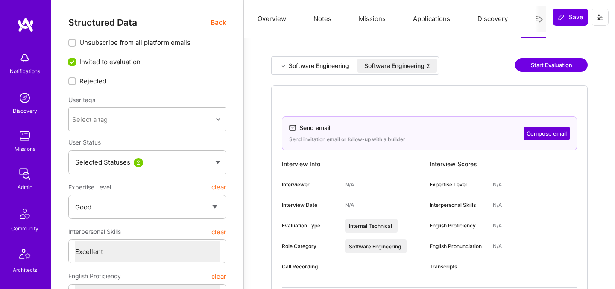
click at [538, 135] on button "Compose email" at bounding box center [547, 133] width 46 height 14
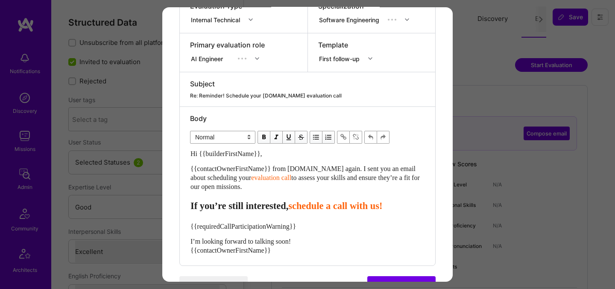
scroll to position [168, 0]
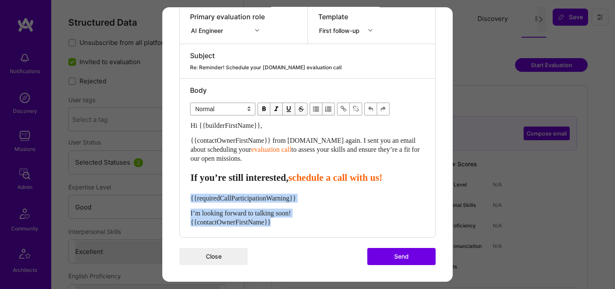
drag, startPoint x: 293, startPoint y: 223, endPoint x: 183, endPoint y: 197, distance: 113.3
click at [183, 197] on div "Body Normal Heading Large Heading Medium Heading Small Normal Hi {{builderFirst…" at bounding box center [307, 158] width 255 height 158
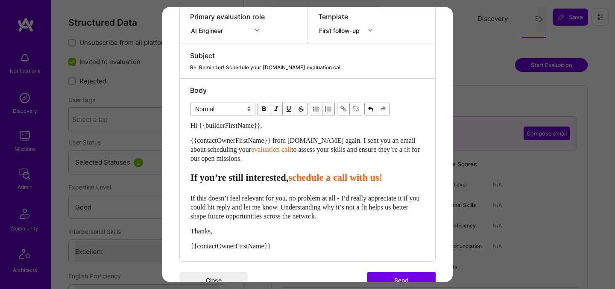
click at [320, 180] on span "schedule a call with us!" at bounding box center [335, 177] width 94 height 11
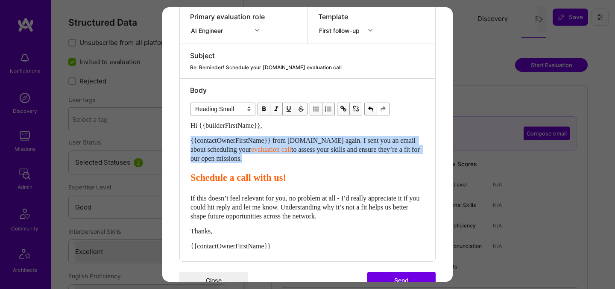
drag, startPoint x: 192, startPoint y: 177, endPoint x: 189, endPoint y: 142, distance: 34.8
click at [190, 143] on div "Body Normal Heading Large Heading Medium Heading Small Heading Small Hi {{build…" at bounding box center [307, 170] width 255 height 182
select select "header-two"
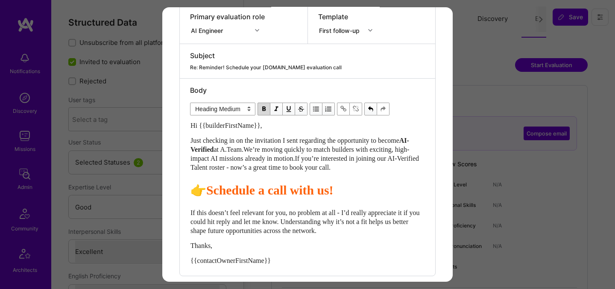
scroll to position [207, 0]
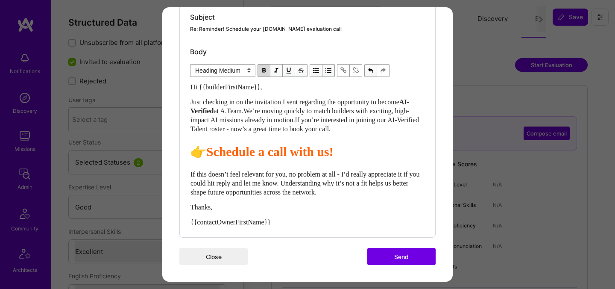
click at [385, 251] on button "Send" at bounding box center [401, 256] width 68 height 17
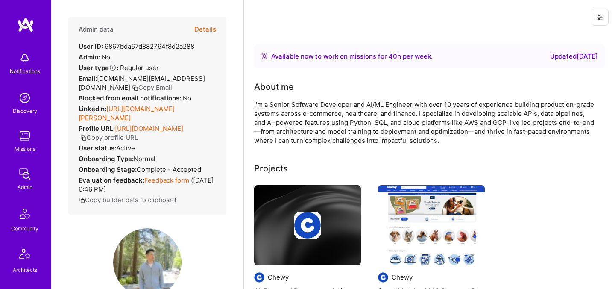
click at [205, 32] on button "Details" at bounding box center [205, 29] width 22 height 25
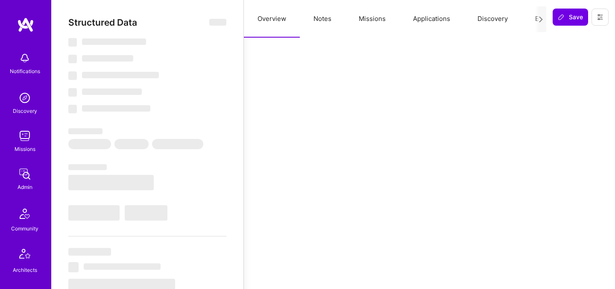
select select "Right Now"
select select "5"
select select "4"
select select "6"
select select "2"
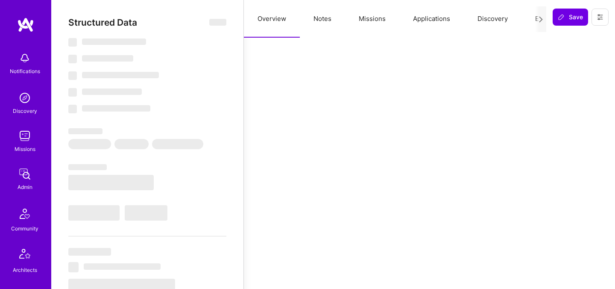
select select "US"
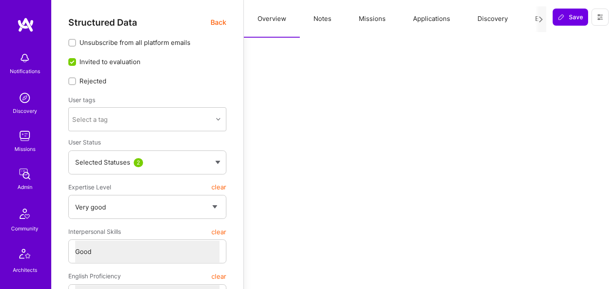
click at [536, 18] on div at bounding box center [540, 19] width 11 height 26
click at [533, 18] on button "Evaluation" at bounding box center [550, 19] width 59 height 38
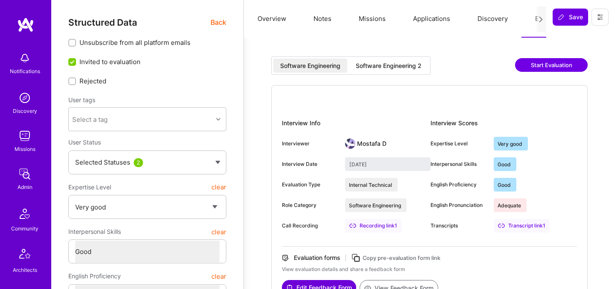
click at [400, 70] on div "Software Engineering 2" at bounding box center [388, 66] width 79 height 14
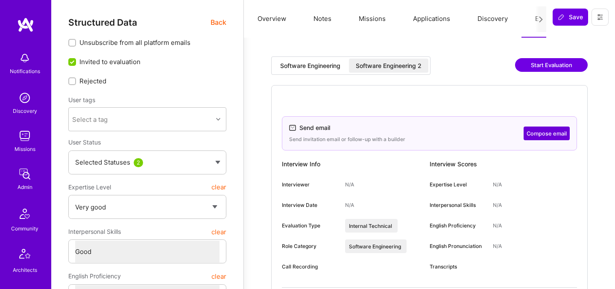
click at [388, 60] on div "Software Engineering 2" at bounding box center [388, 66] width 79 height 14
click at [550, 136] on button "Compose email" at bounding box center [547, 133] width 46 height 14
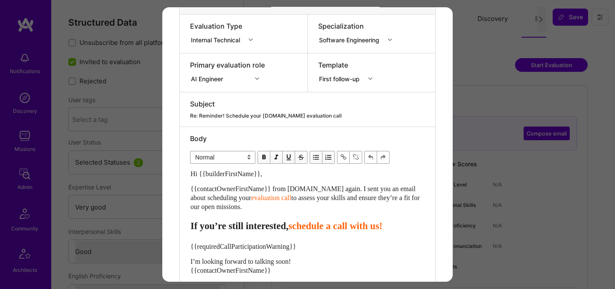
scroll to position [168, 0]
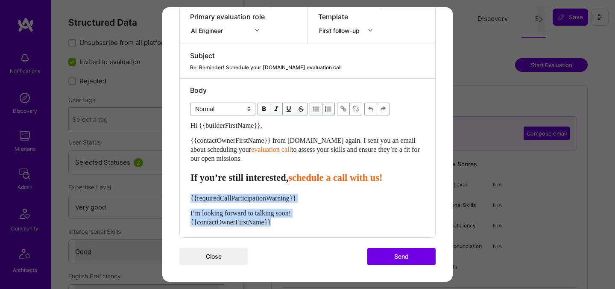
drag, startPoint x: 288, startPoint y: 222, endPoint x: 185, endPoint y: 196, distance: 106.7
click at [185, 196] on div "Body Normal Heading Large Heading Medium Heading Small Normal Hi {{builderFirst…" at bounding box center [307, 158] width 255 height 158
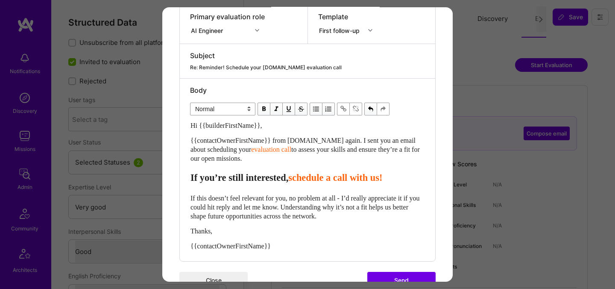
click at [313, 180] on span "schedule a call with us!" at bounding box center [335, 177] width 94 height 11
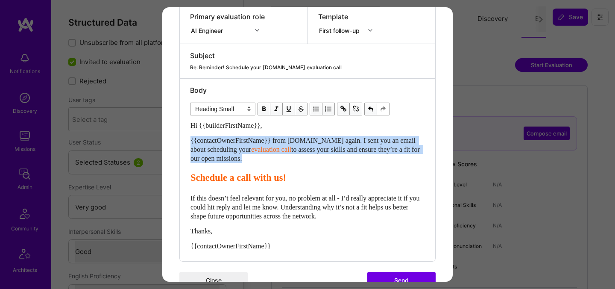
drag, startPoint x: 191, startPoint y: 176, endPoint x: 189, endPoint y: 141, distance: 35.1
click at [189, 141] on div "Body Normal Heading Large Heading Medium Heading Small Heading Small Hi {{build…" at bounding box center [307, 170] width 255 height 182
select select "header-two"
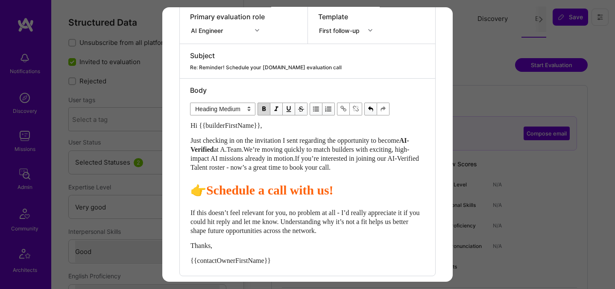
scroll to position [207, 0]
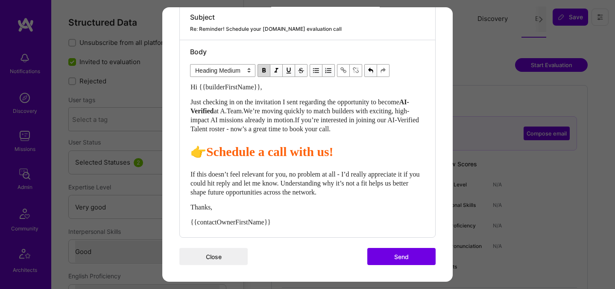
click at [382, 255] on button "Send" at bounding box center [401, 256] width 68 height 17
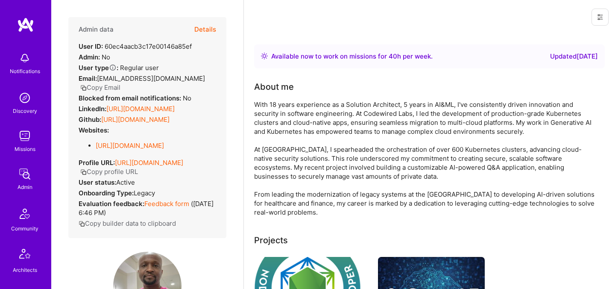
click at [208, 32] on button "Details" at bounding box center [205, 29] width 22 height 25
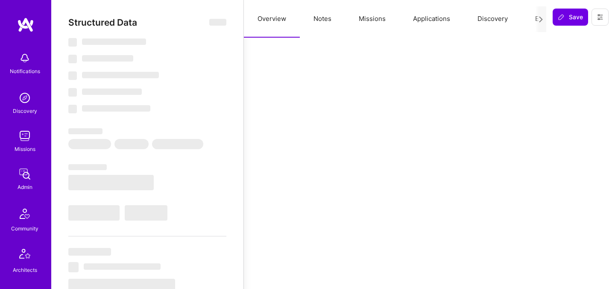
click at [530, 21] on button "Evaluation" at bounding box center [550, 19] width 59 height 38
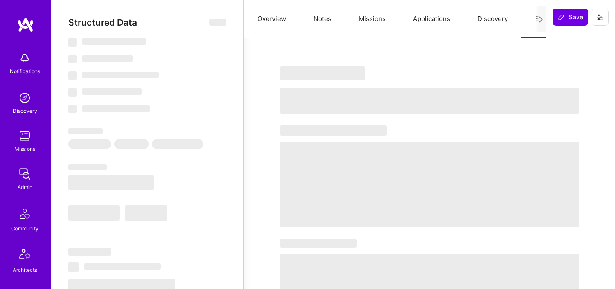
select select "Right Now"
select select "5"
select select "4"
select select "6"
select select "7"
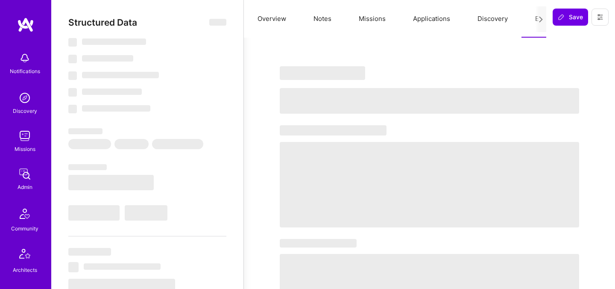
select select "US"
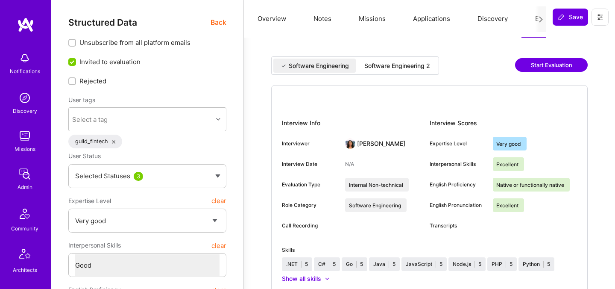
click at [381, 70] on div "Software Engineering 2" at bounding box center [396, 66] width 79 height 14
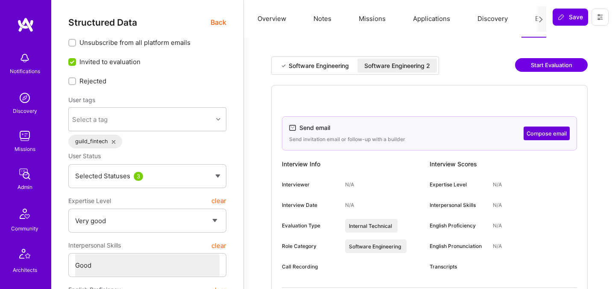
click at [541, 132] on button "Compose email" at bounding box center [547, 133] width 46 height 14
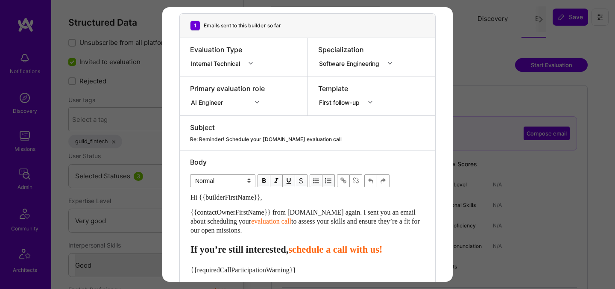
scroll to position [168, 0]
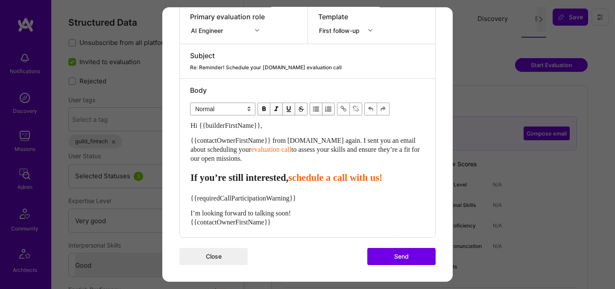
drag, startPoint x: 281, startPoint y: 226, endPoint x: 190, endPoint y: 199, distance: 94.4
click at [190, 199] on div "Body Normal Heading Large Heading Medium Heading Small Normal Hi {{builderFirst…" at bounding box center [307, 158] width 255 height 158
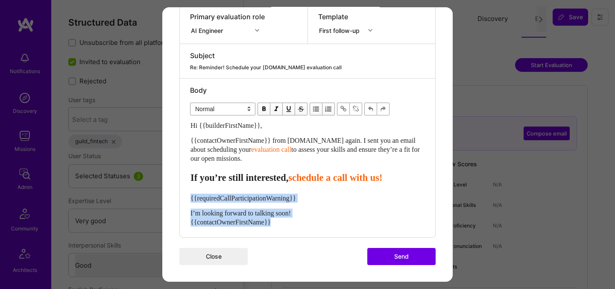
drag, startPoint x: 281, startPoint y: 224, endPoint x: 186, endPoint y: 197, distance: 99.1
click at [186, 197] on div "Body Normal Heading Large Heading Medium Heading Small Normal Hi {{builderFirst…" at bounding box center [307, 158] width 255 height 158
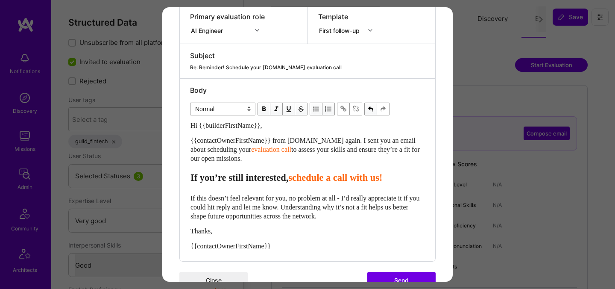
click at [316, 176] on span "schedule a call with us!" at bounding box center [335, 177] width 94 height 11
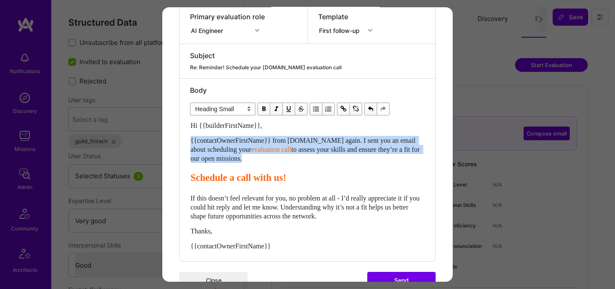
drag, startPoint x: 191, startPoint y: 178, endPoint x: 186, endPoint y: 138, distance: 40.0
click at [186, 138] on div "Body Normal Heading Large Heading Medium Heading Small Heading Small Hi {{build…" at bounding box center [307, 170] width 255 height 182
select select "header-two"
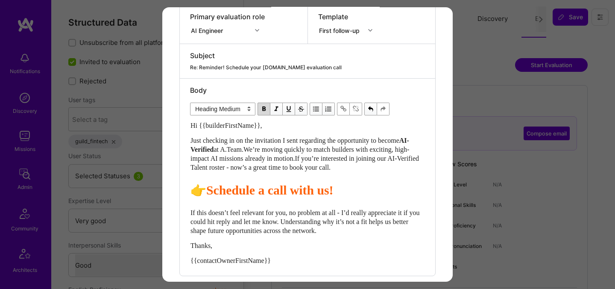
scroll to position [207, 0]
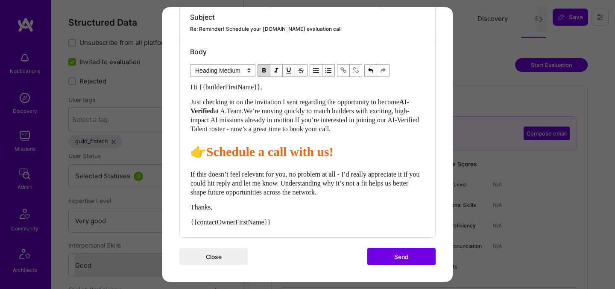
click at [391, 256] on button "Send" at bounding box center [401, 256] width 68 height 17
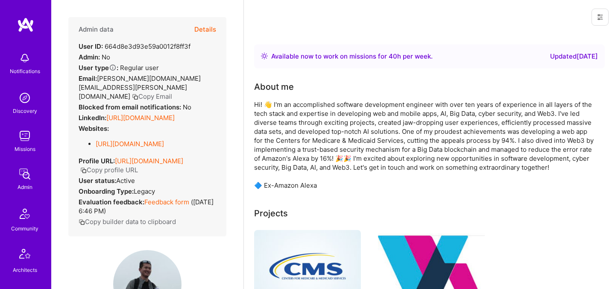
click at [201, 29] on button "Details" at bounding box center [205, 29] width 22 height 25
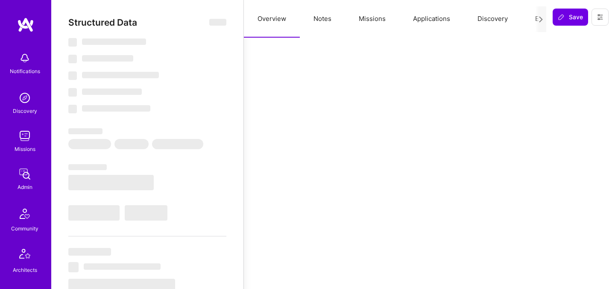
select select "Right Now"
select select "5"
select select "4"
select select "7"
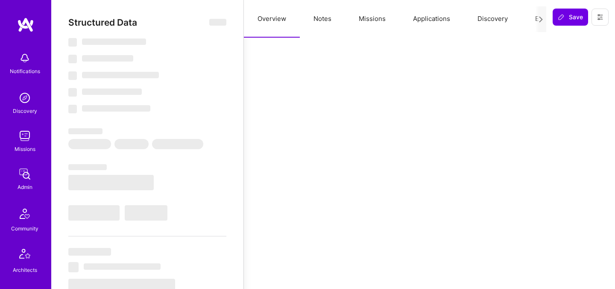
select select "US"
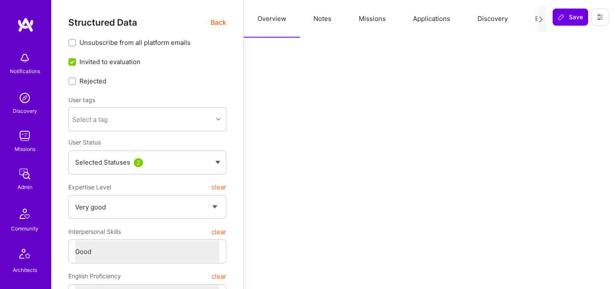
click at [534, 20] on button "Evaluation" at bounding box center [550, 19] width 59 height 38
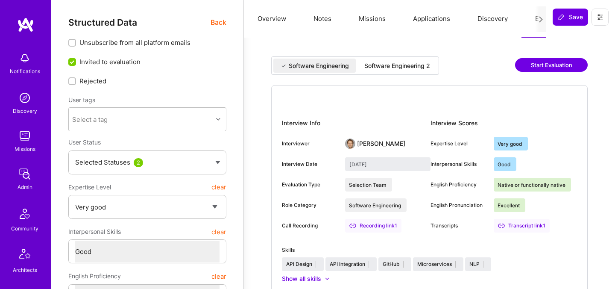
click at [422, 65] on div "Software Engineering 2" at bounding box center [397, 65] width 66 height 9
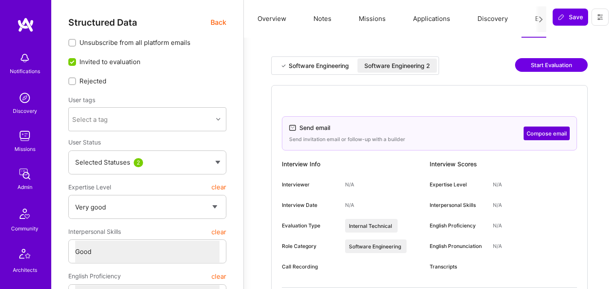
click at [534, 135] on button "Compose email" at bounding box center [547, 133] width 46 height 14
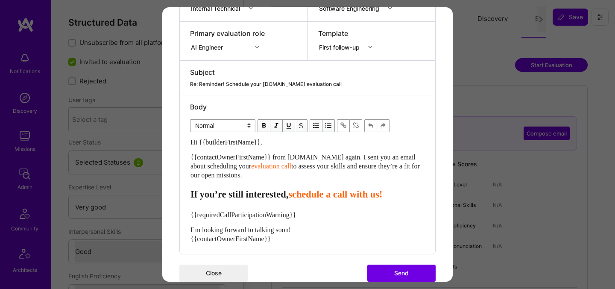
scroll to position [168, 0]
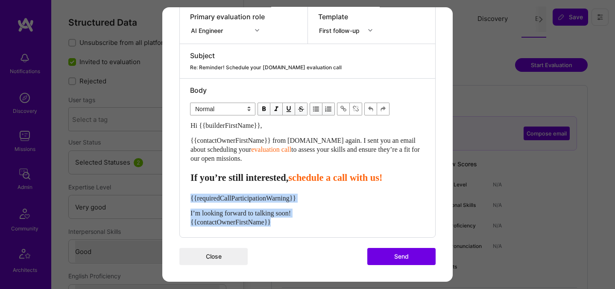
drag, startPoint x: 287, startPoint y: 224, endPoint x: 185, endPoint y: 199, distance: 104.6
click at [185, 199] on div "Body Normal Heading Large Heading Medium Heading Small Normal Hi {{builderFirst…" at bounding box center [307, 158] width 255 height 158
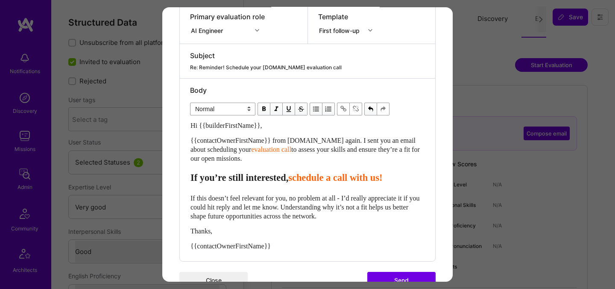
click at [317, 179] on span "schedule a call with us!" at bounding box center [335, 177] width 94 height 11
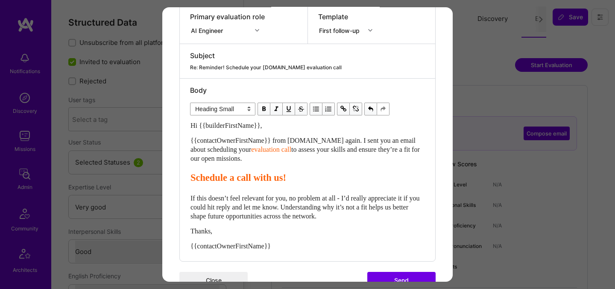
drag, startPoint x: 259, startPoint y: 158, endPoint x: 184, endPoint y: 119, distance: 84.0
click at [184, 119] on div "Body Normal Heading Large Heading Medium Heading Small Heading Small Hi {{build…" at bounding box center [307, 170] width 255 height 182
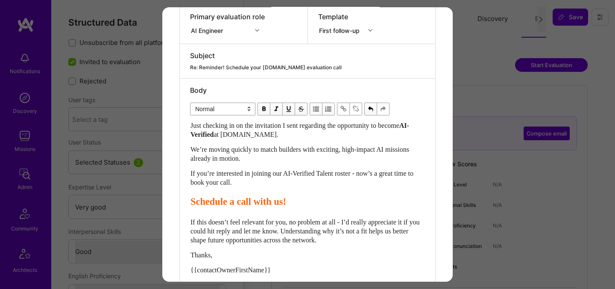
click at [191, 200] on span "Schedule a call with us!" at bounding box center [238, 201] width 96 height 11
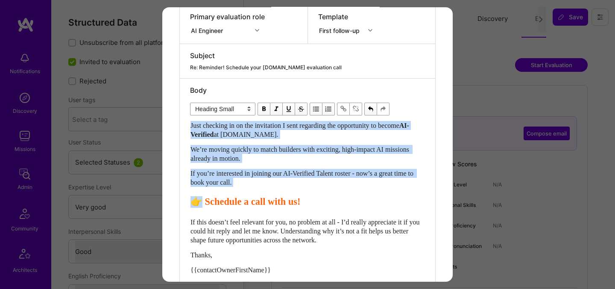
drag, startPoint x: 201, startPoint y: 200, endPoint x: 190, endPoint y: 107, distance: 93.7
click at [190, 107] on div "Normal Heading Large Heading Medium Heading Small Heading Small Just checking i…" at bounding box center [307, 186] width 235 height 176
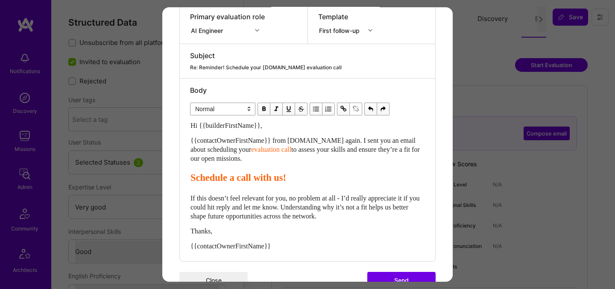
click at [192, 181] on span "Schedule a call with us!" at bounding box center [238, 177] width 96 height 11
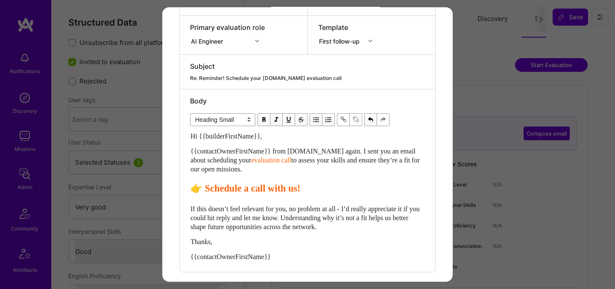
scroll to position [156, 0]
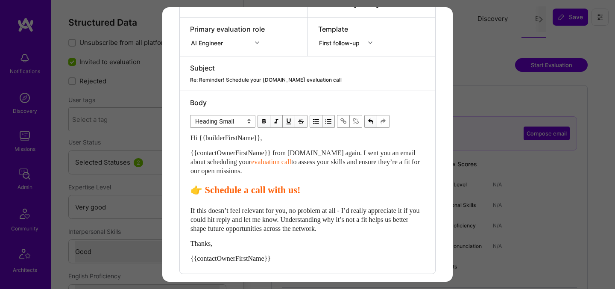
drag, startPoint x: 260, startPoint y: 174, endPoint x: 175, endPoint y: 154, distance: 87.7
click at [175, 154] on div "Send invitation to evaluation call Send invitation email or follow-up with a bu…" at bounding box center [307, 84] width 290 height 467
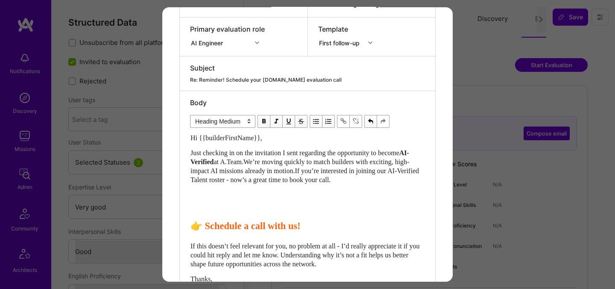
select select "unstyled"
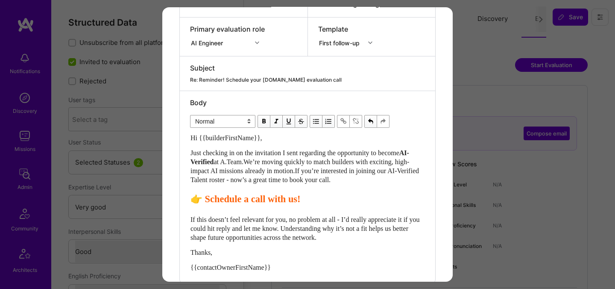
scroll to position [201, 0]
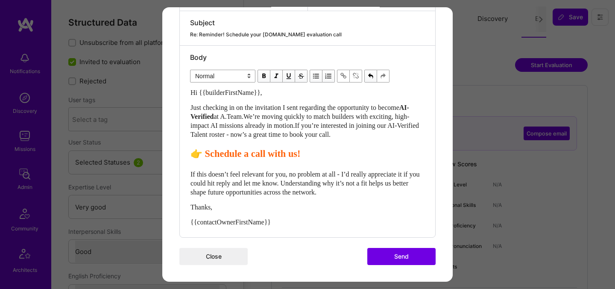
click at [399, 255] on button "Send" at bounding box center [401, 256] width 68 height 17
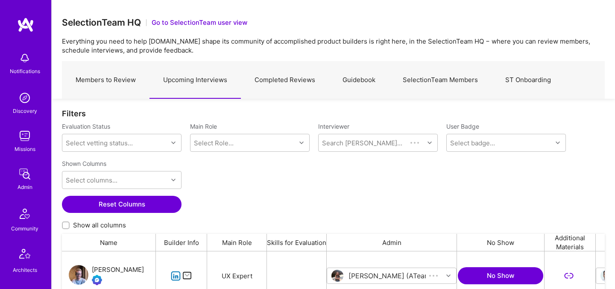
scroll to position [199, 543]
click at [115, 82] on link "Members to Review" at bounding box center [106, 79] width 88 height 37
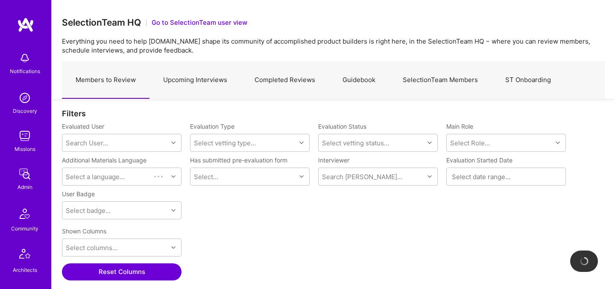
click at [188, 82] on link "Upcoming Interviews" at bounding box center [194, 79] width 91 height 37
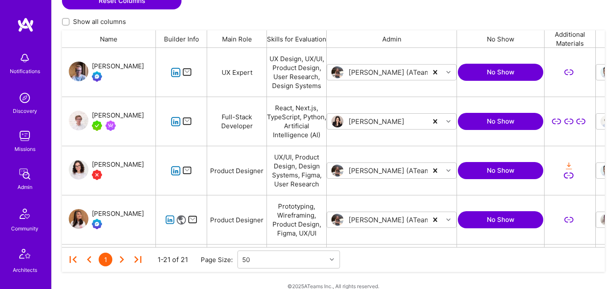
scroll to position [215, 0]
